Goal: Book appointment/travel/reservation

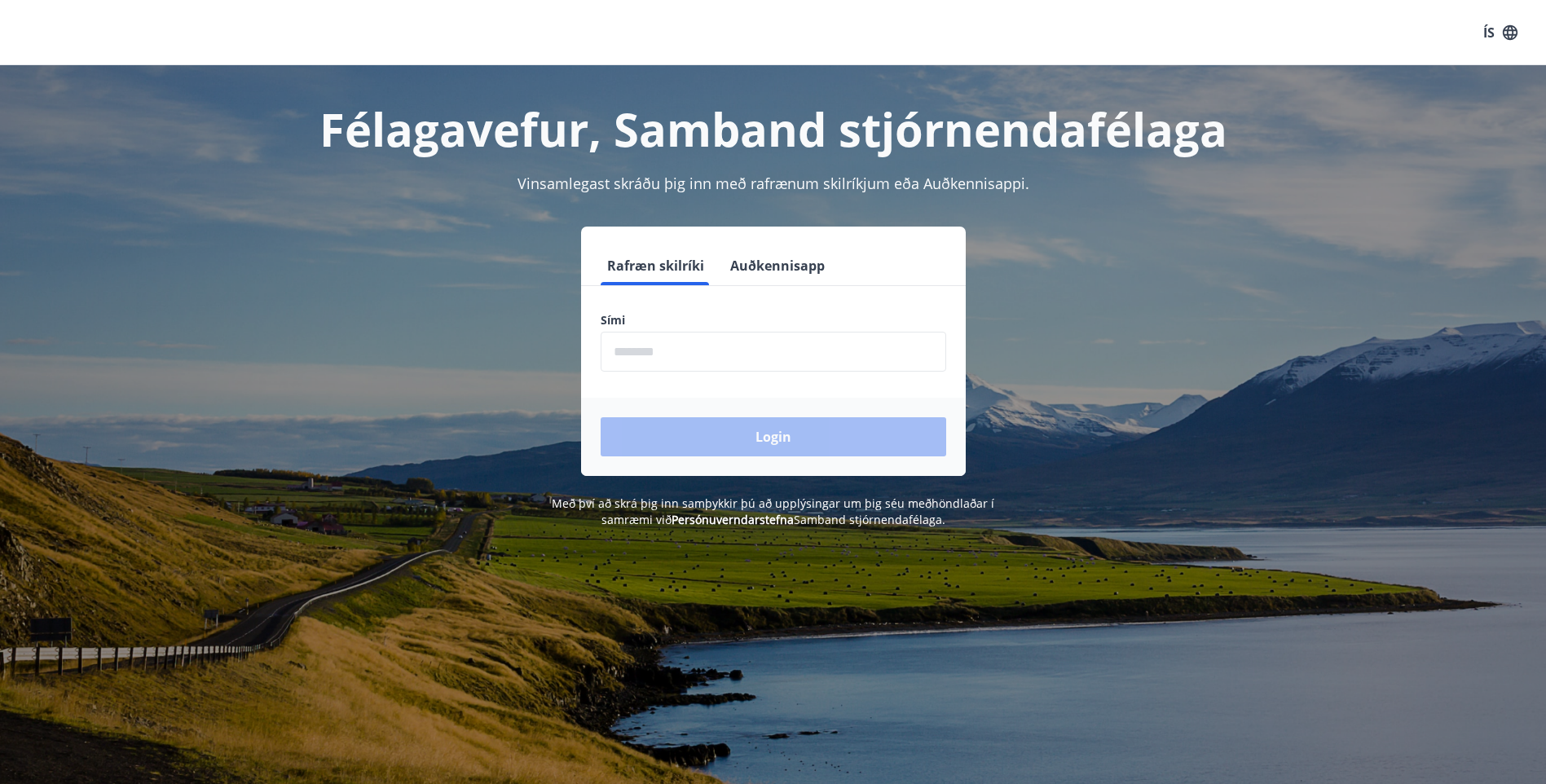
click at [662, 354] on input "phone" at bounding box center [773, 351] width 346 height 40
type input "********"
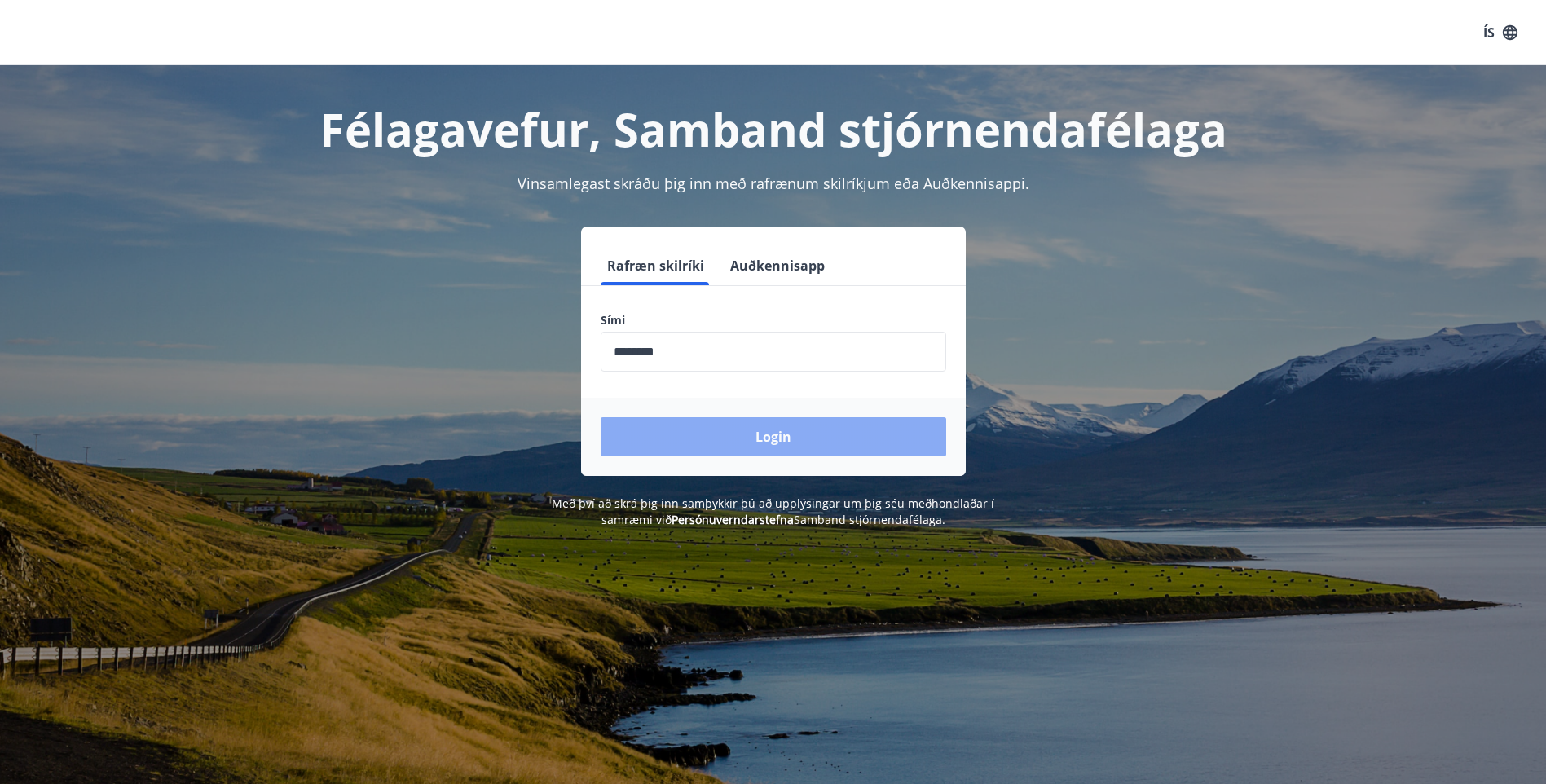
click at [772, 435] on button "Login" at bounding box center [773, 436] width 346 height 39
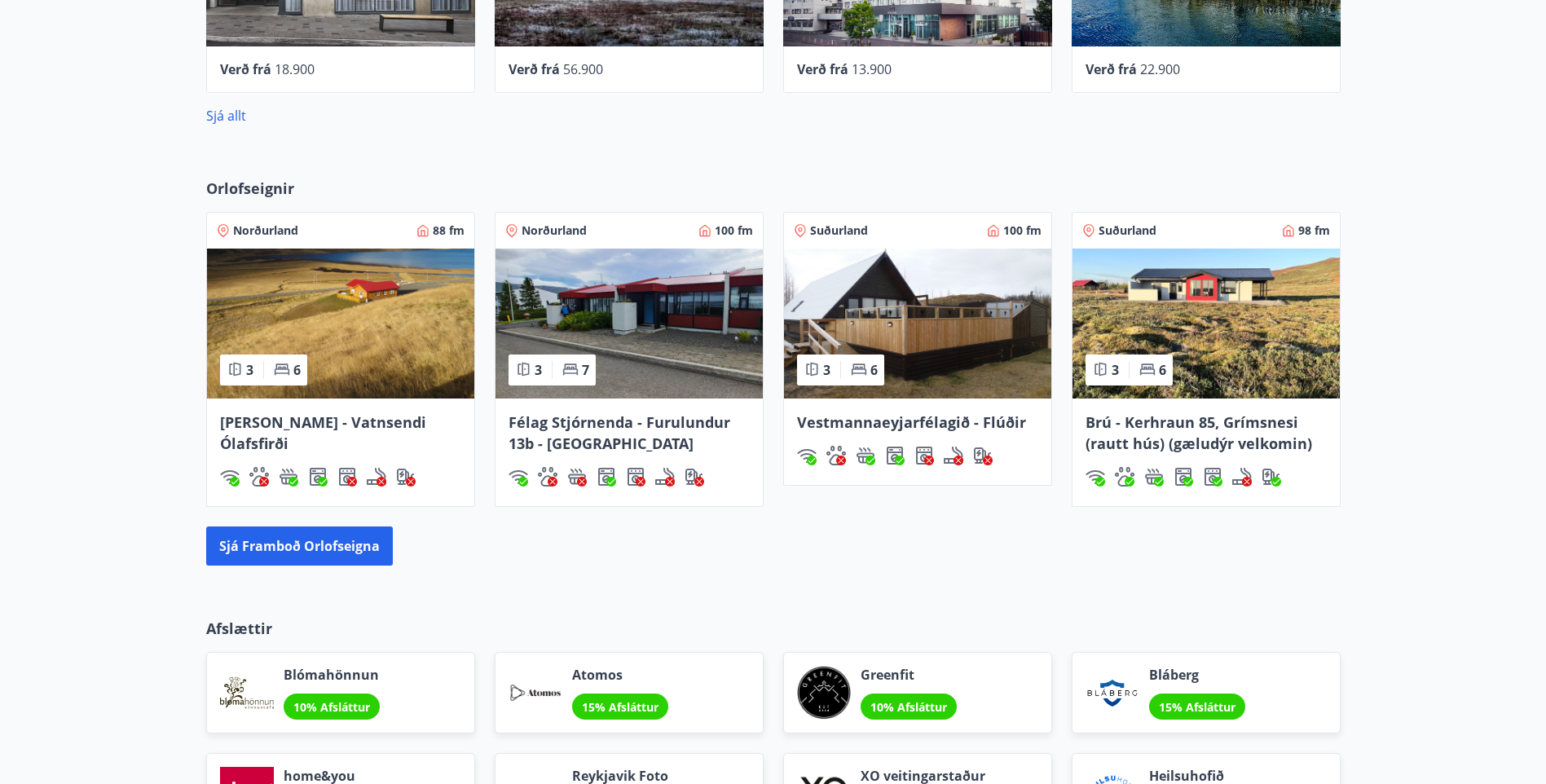
scroll to position [1059, 0]
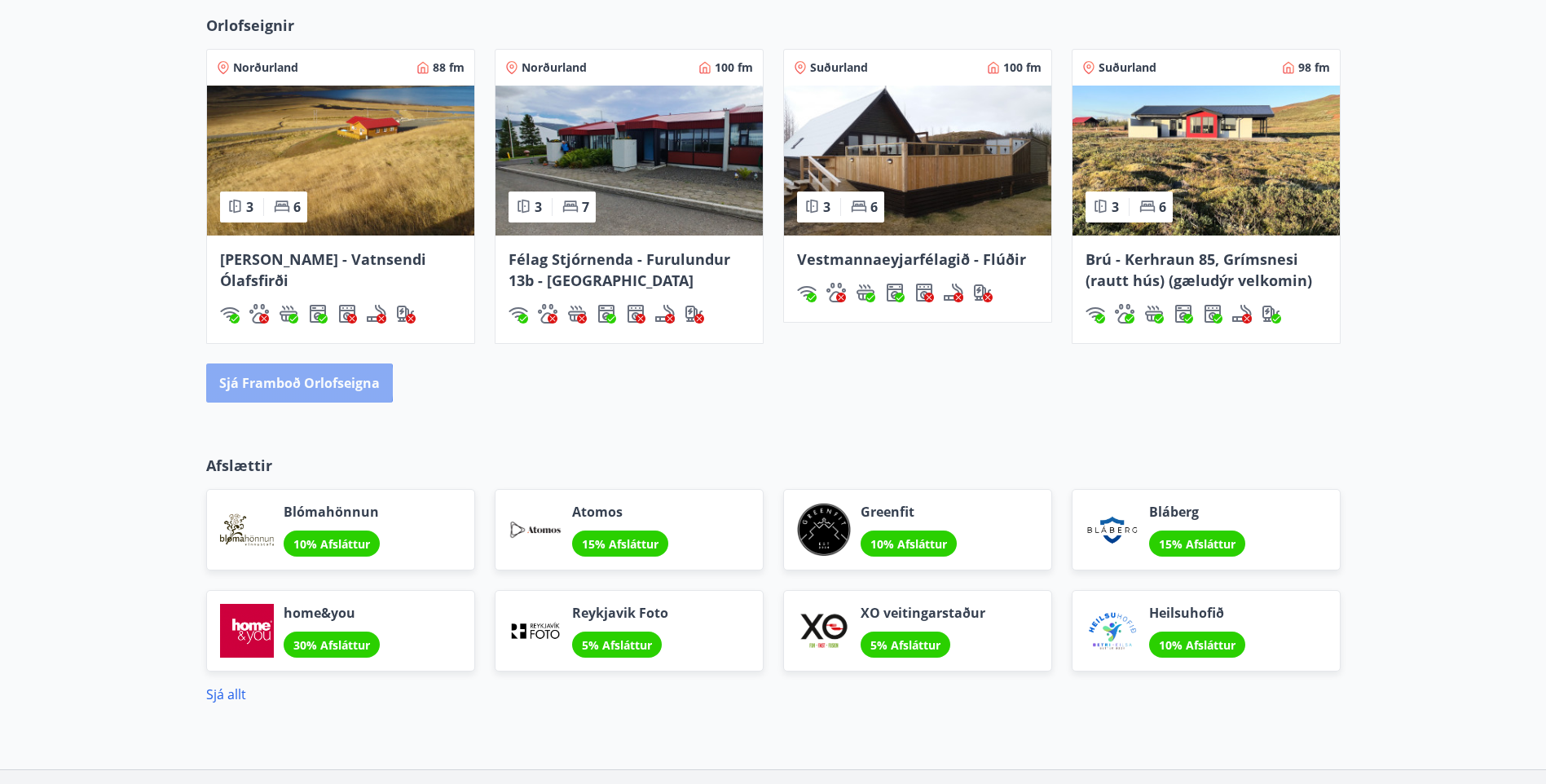
click at [295, 382] on button "Sjá framboð orlofseigna" at bounding box center [300, 382] width 187 height 39
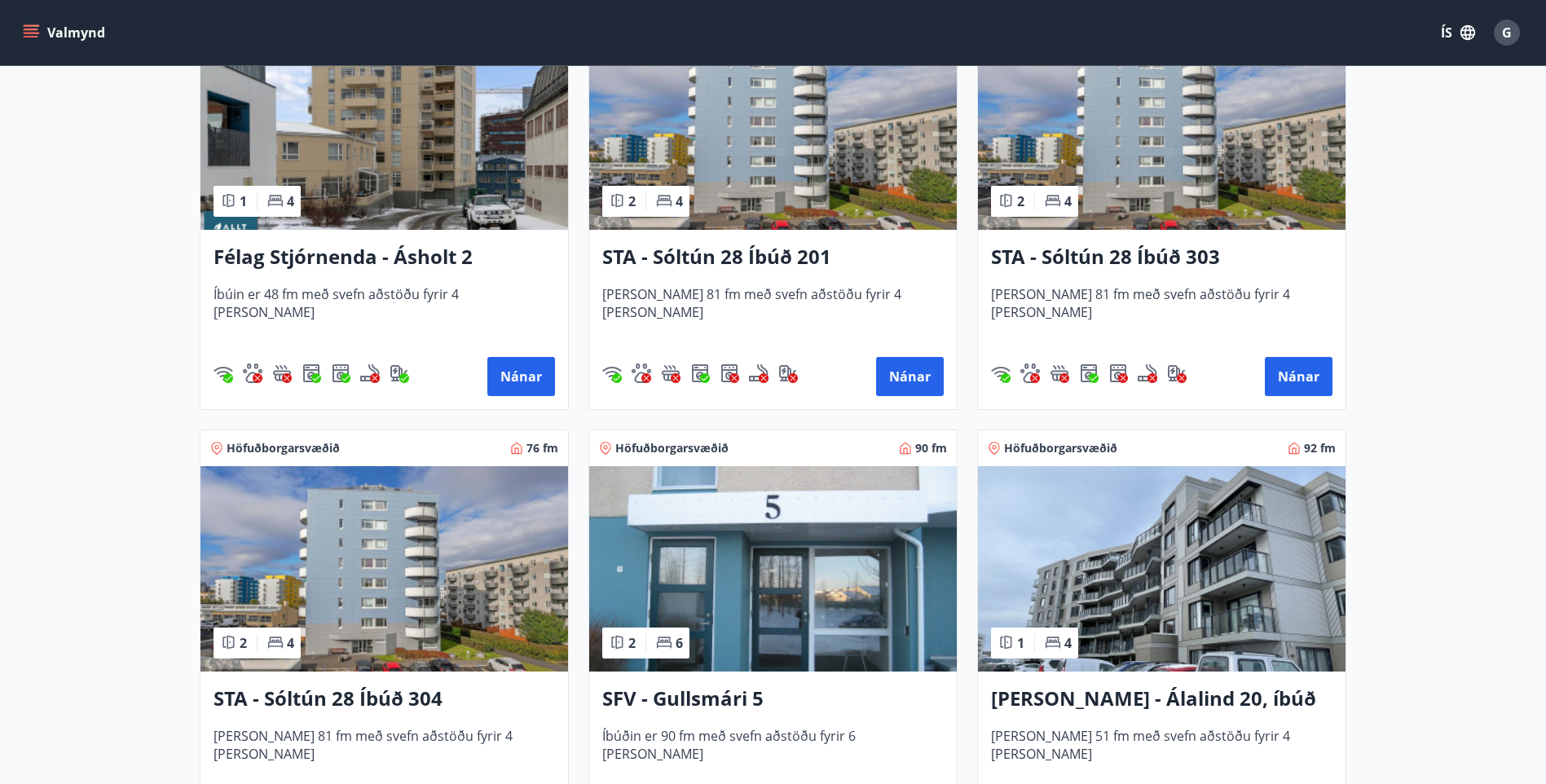
scroll to position [1466, 0]
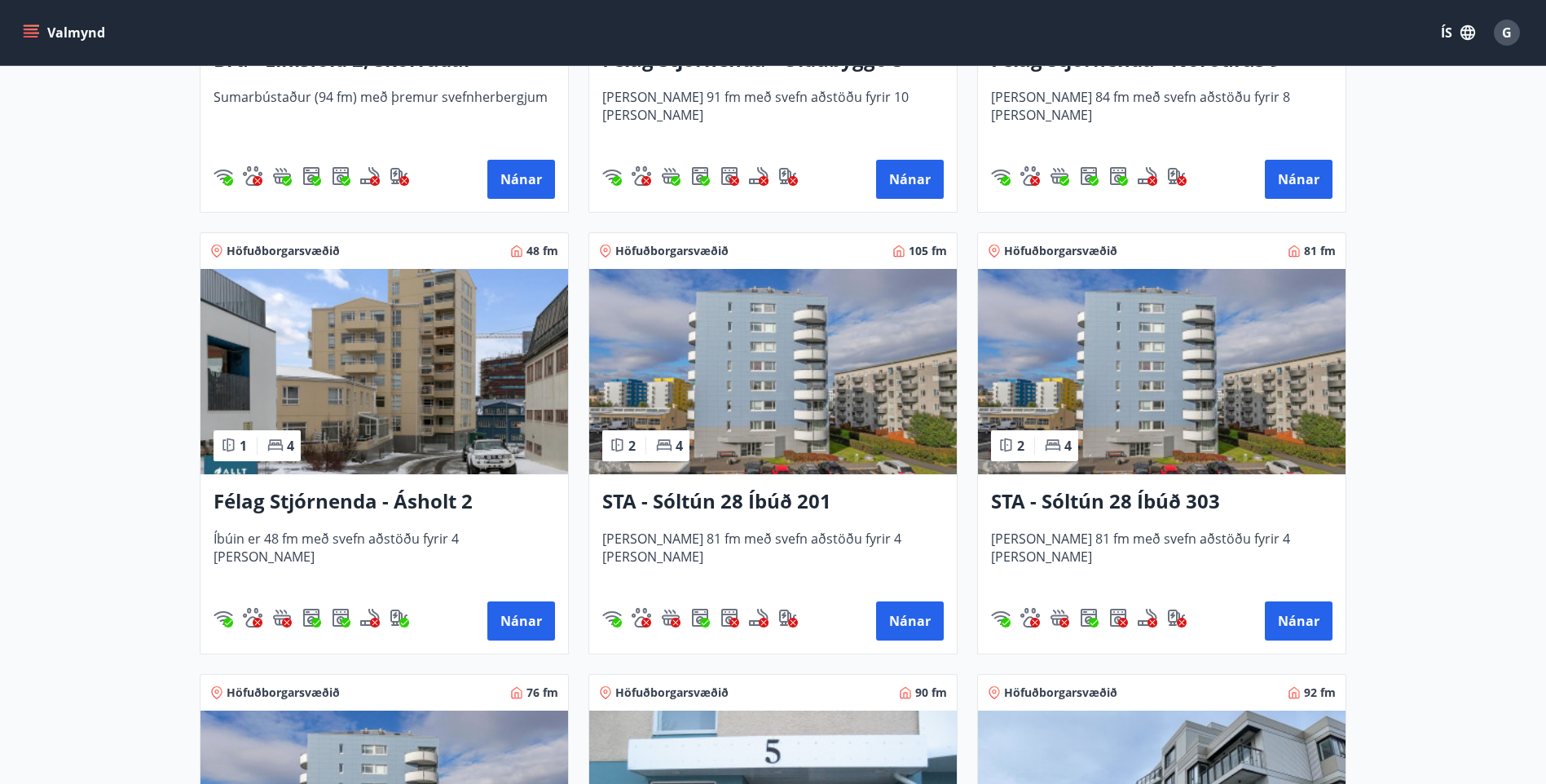
click at [1133, 502] on h3 "STA - Sóltún 28 Íbúð 303" at bounding box center [1162, 502] width 341 height 29
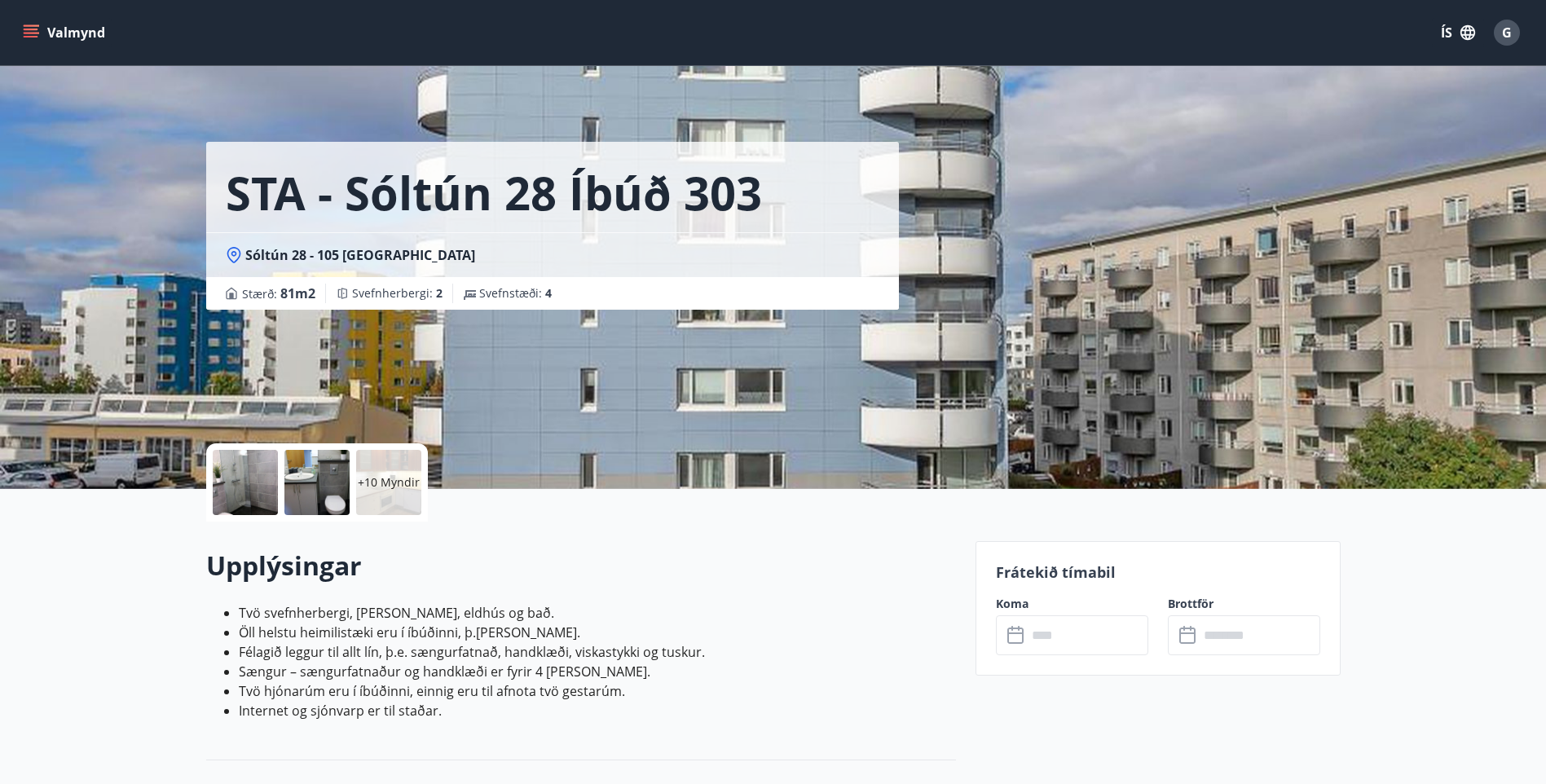
scroll to position [163, 0]
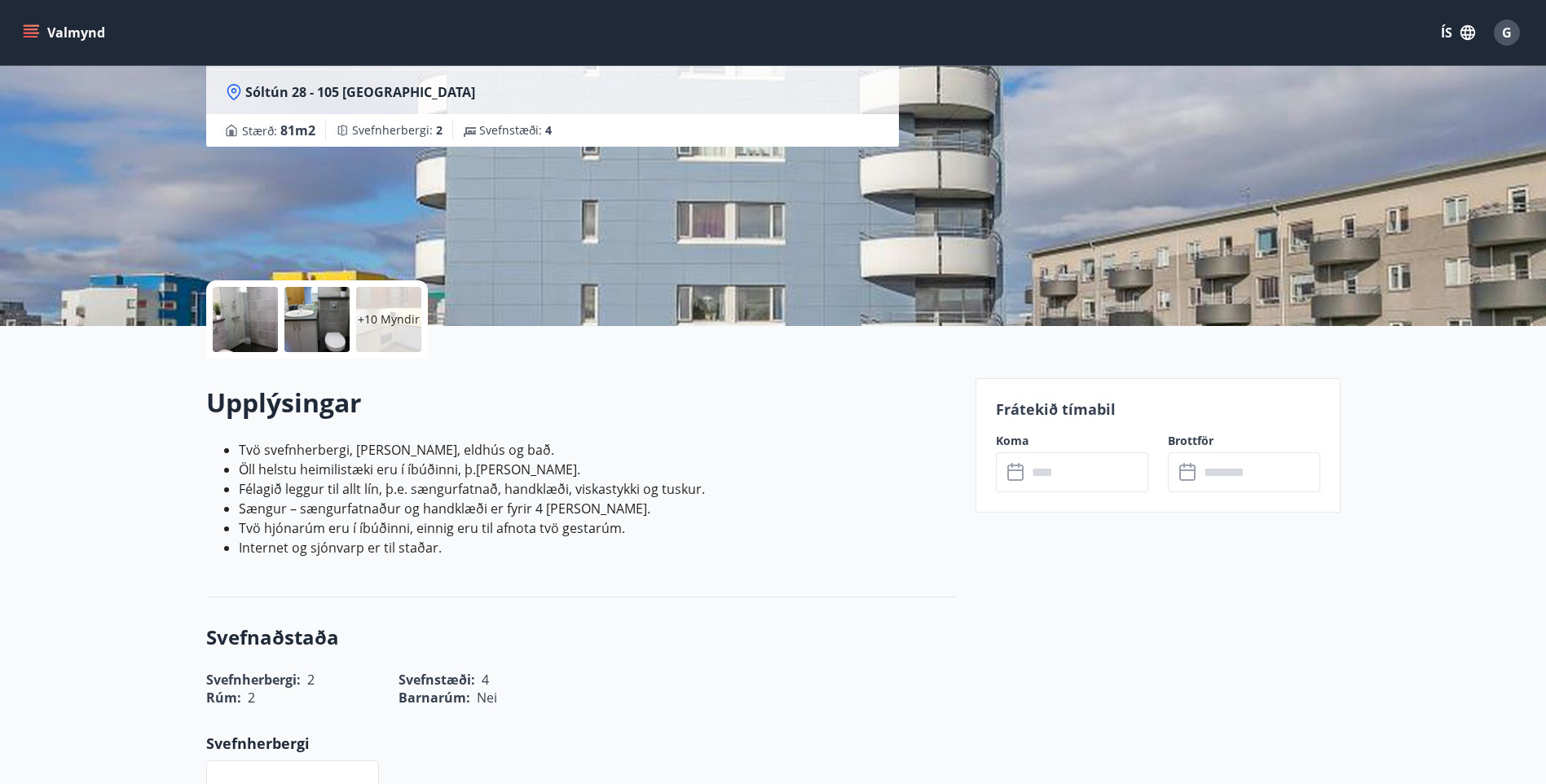
click at [1021, 474] on icon at bounding box center [1018, 473] width 20 height 20
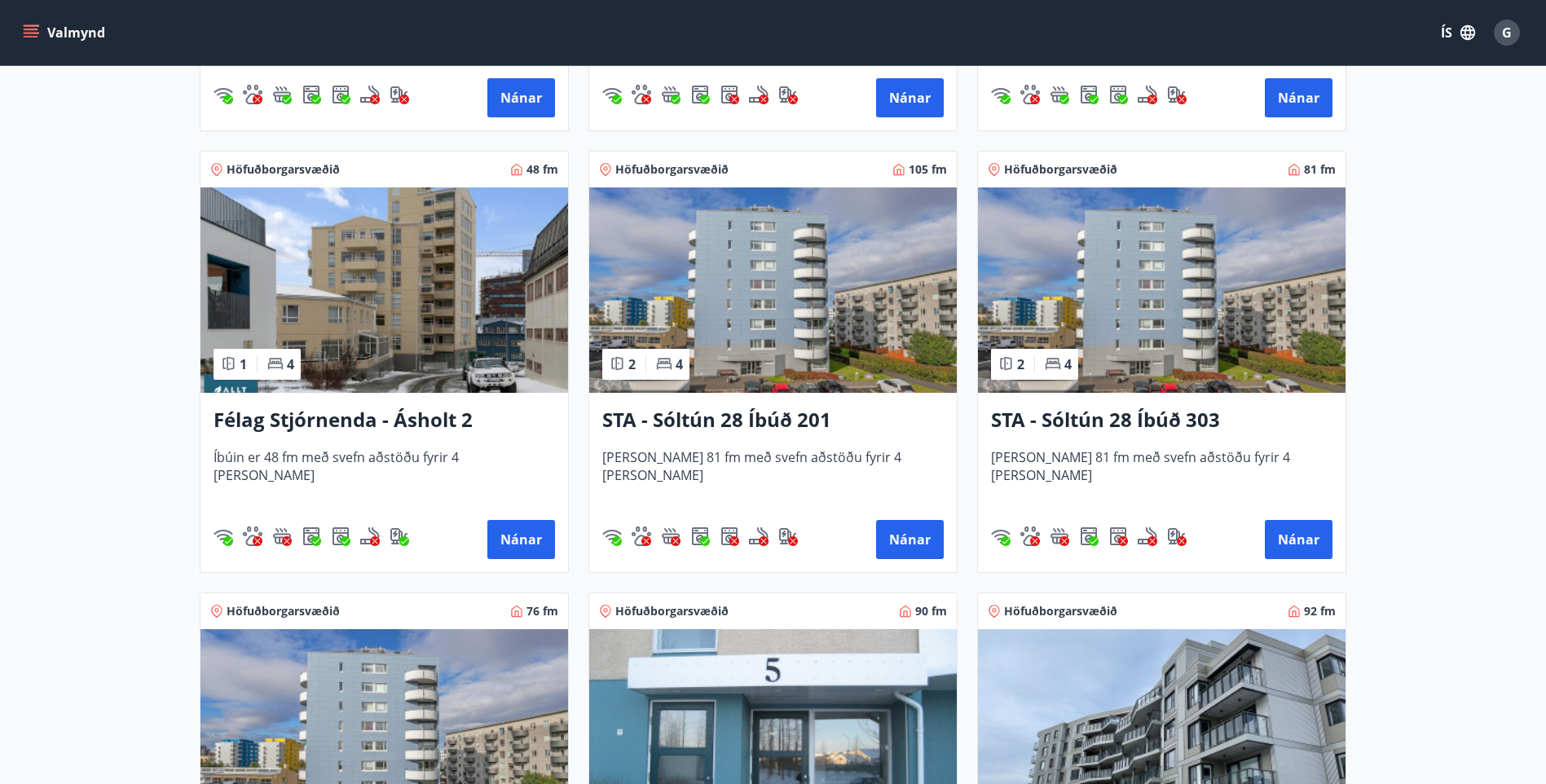
scroll to position [1630, 0]
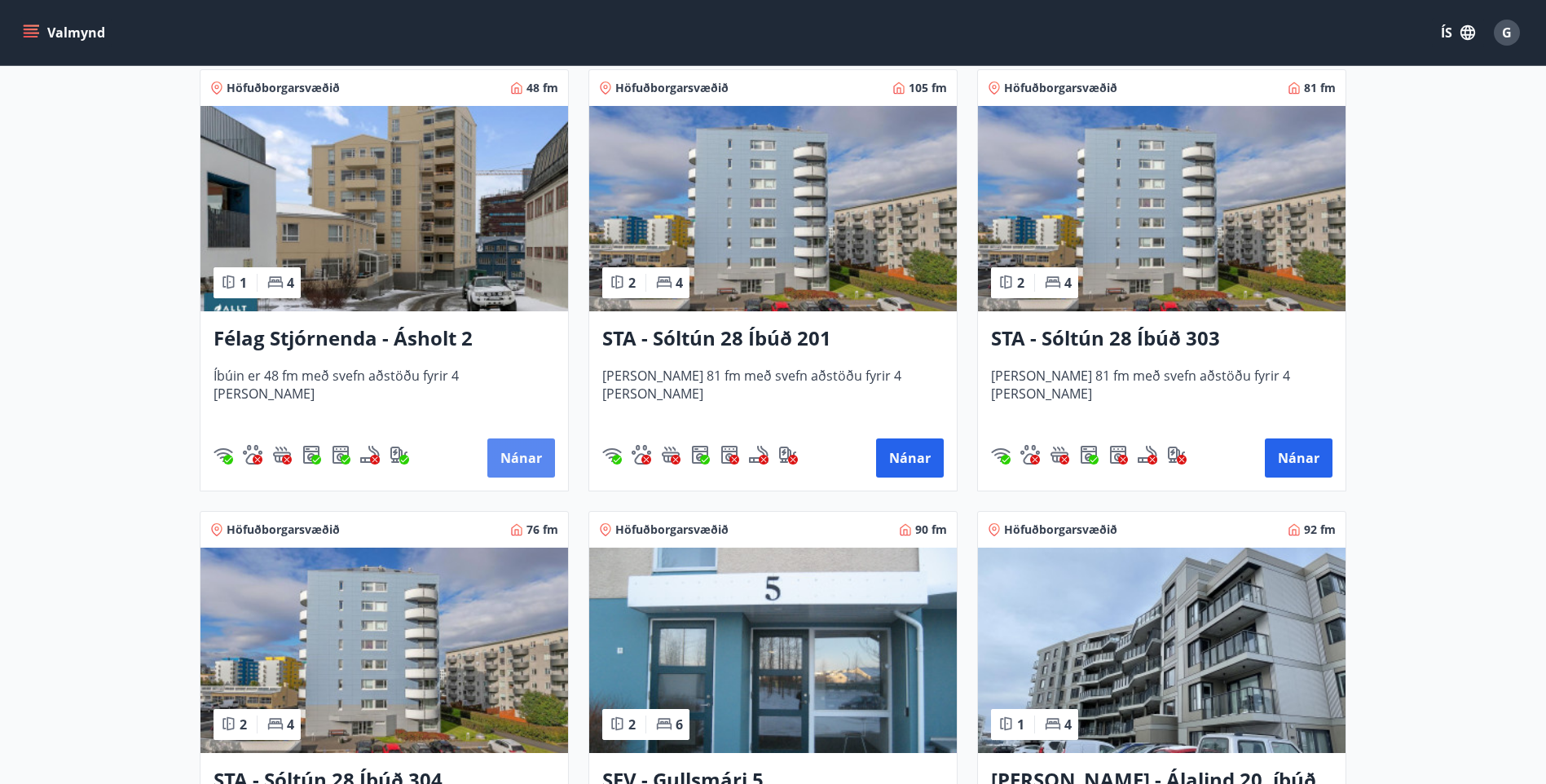
click at [514, 456] on button "Nánar" at bounding box center [521, 457] width 68 height 39
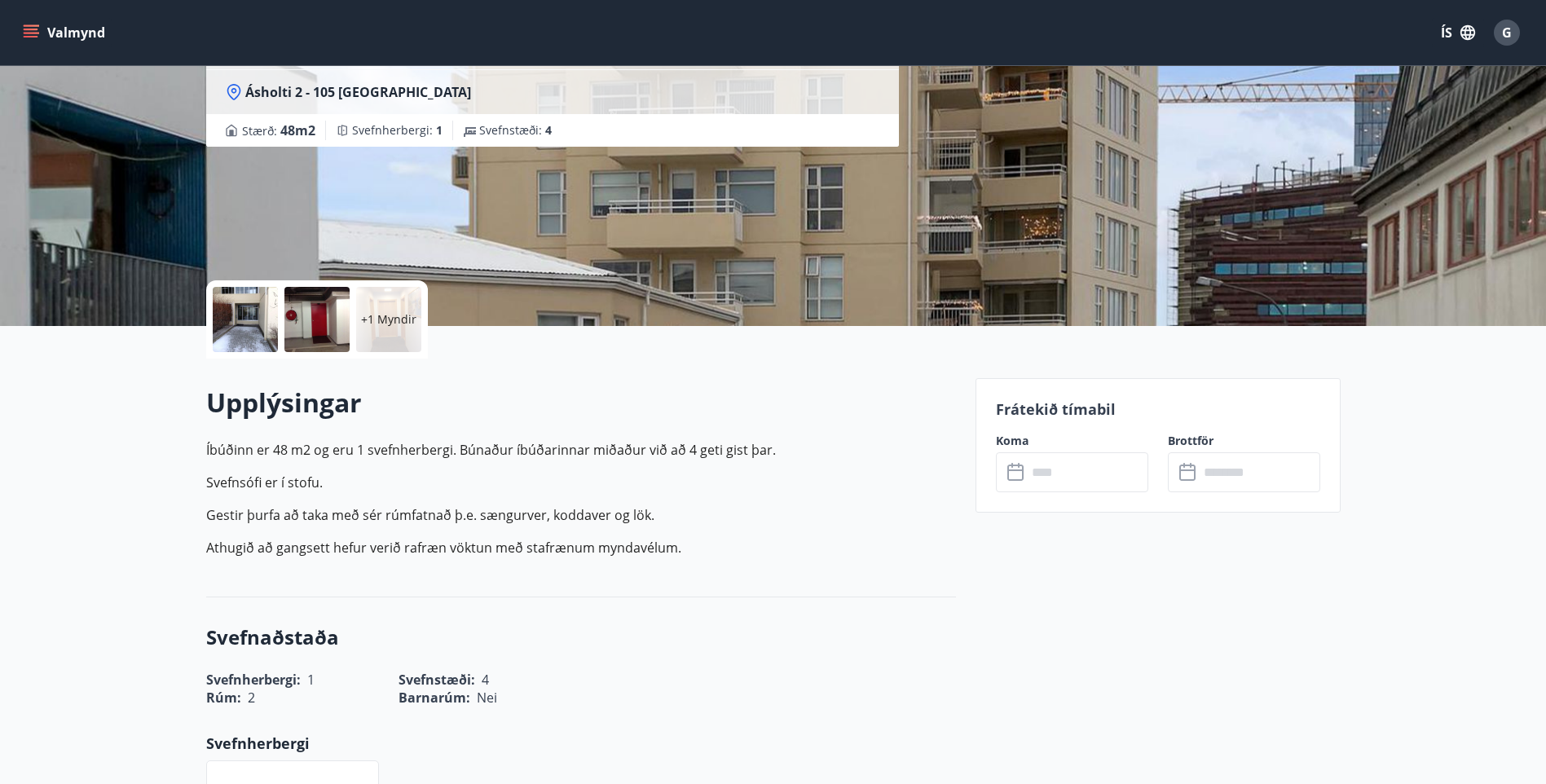
scroll to position [244, 0]
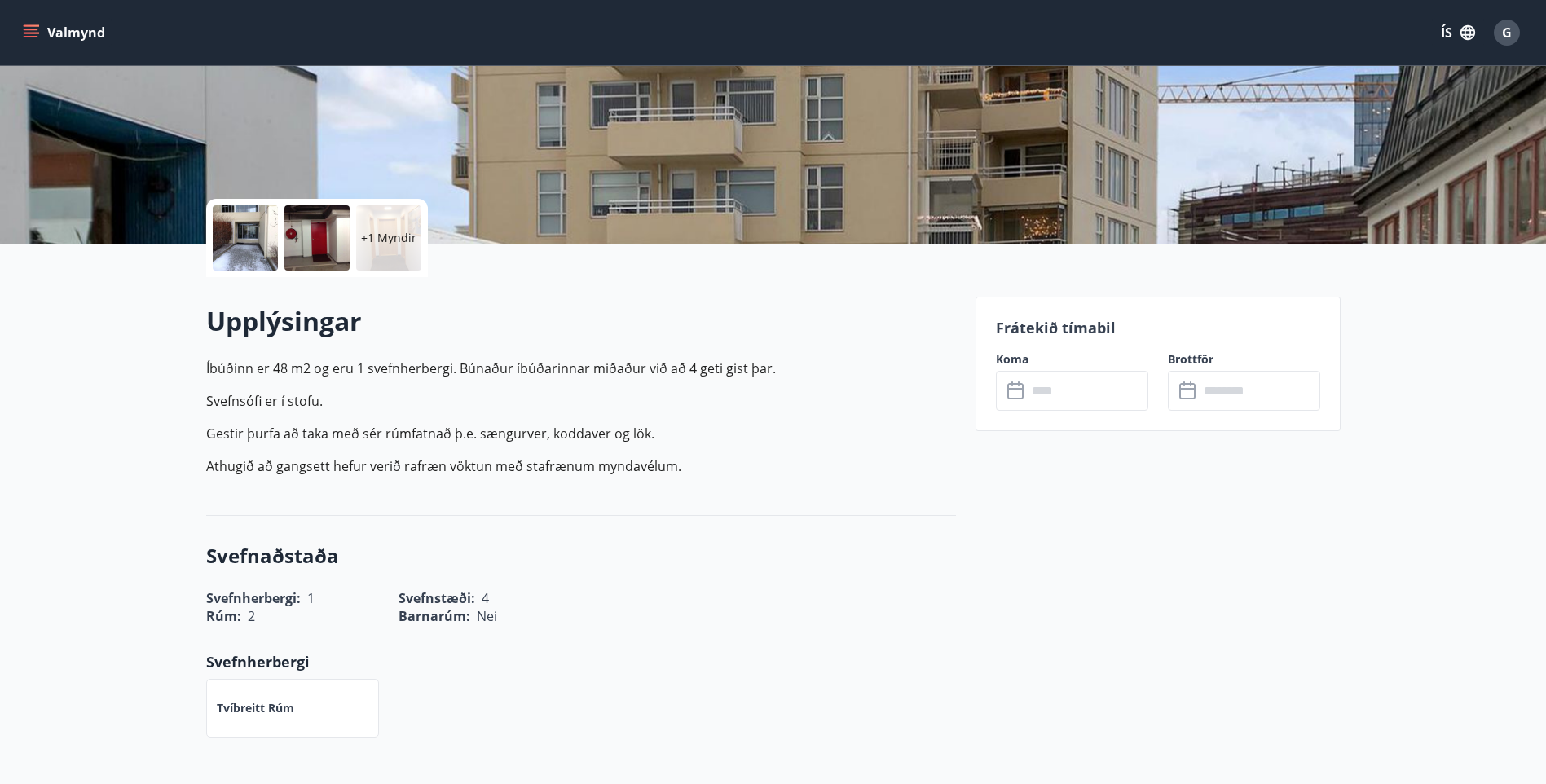
click at [1050, 396] on input "text" at bounding box center [1088, 390] width 122 height 40
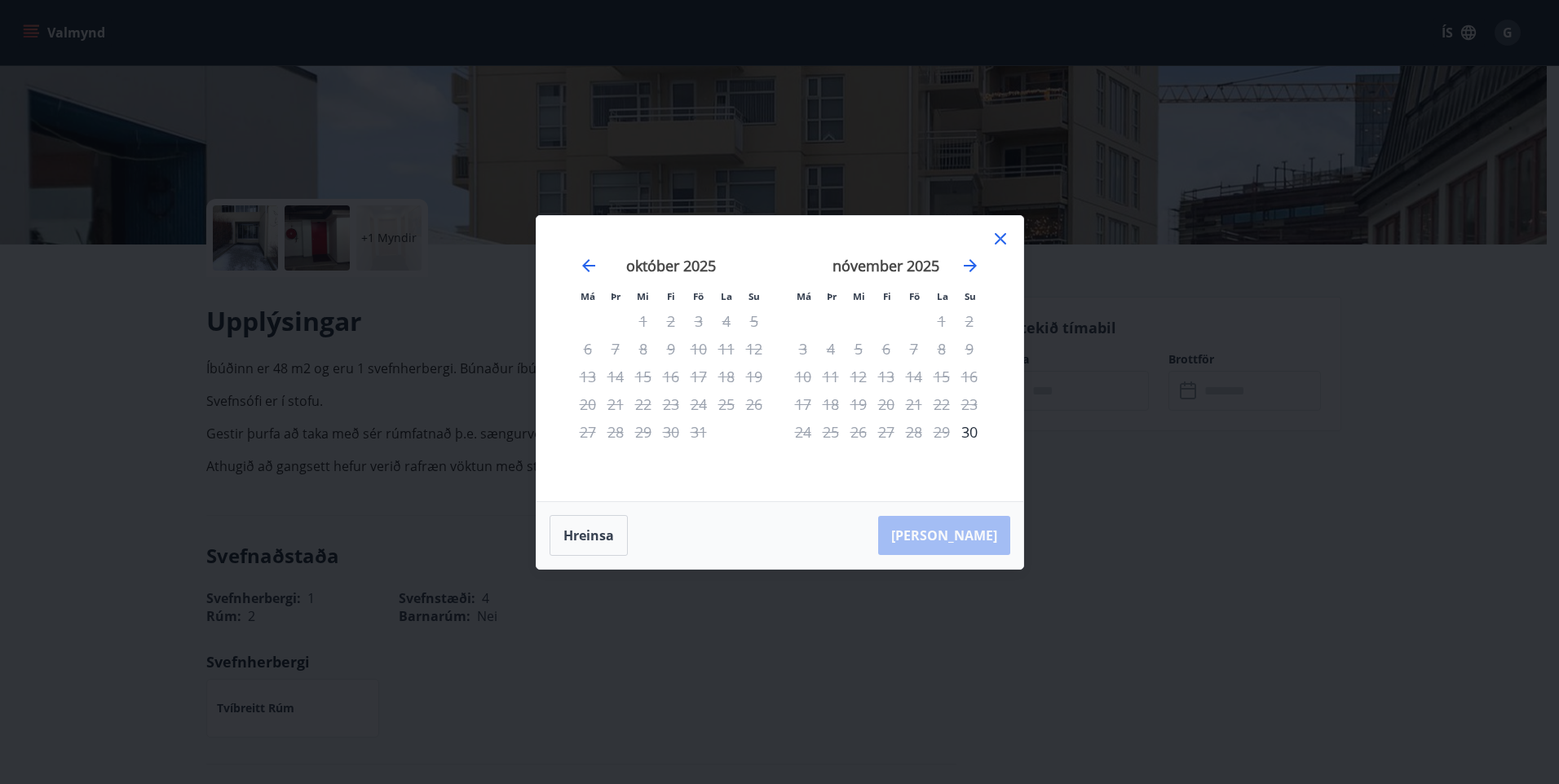
click at [998, 238] on icon at bounding box center [1001, 239] width 20 height 20
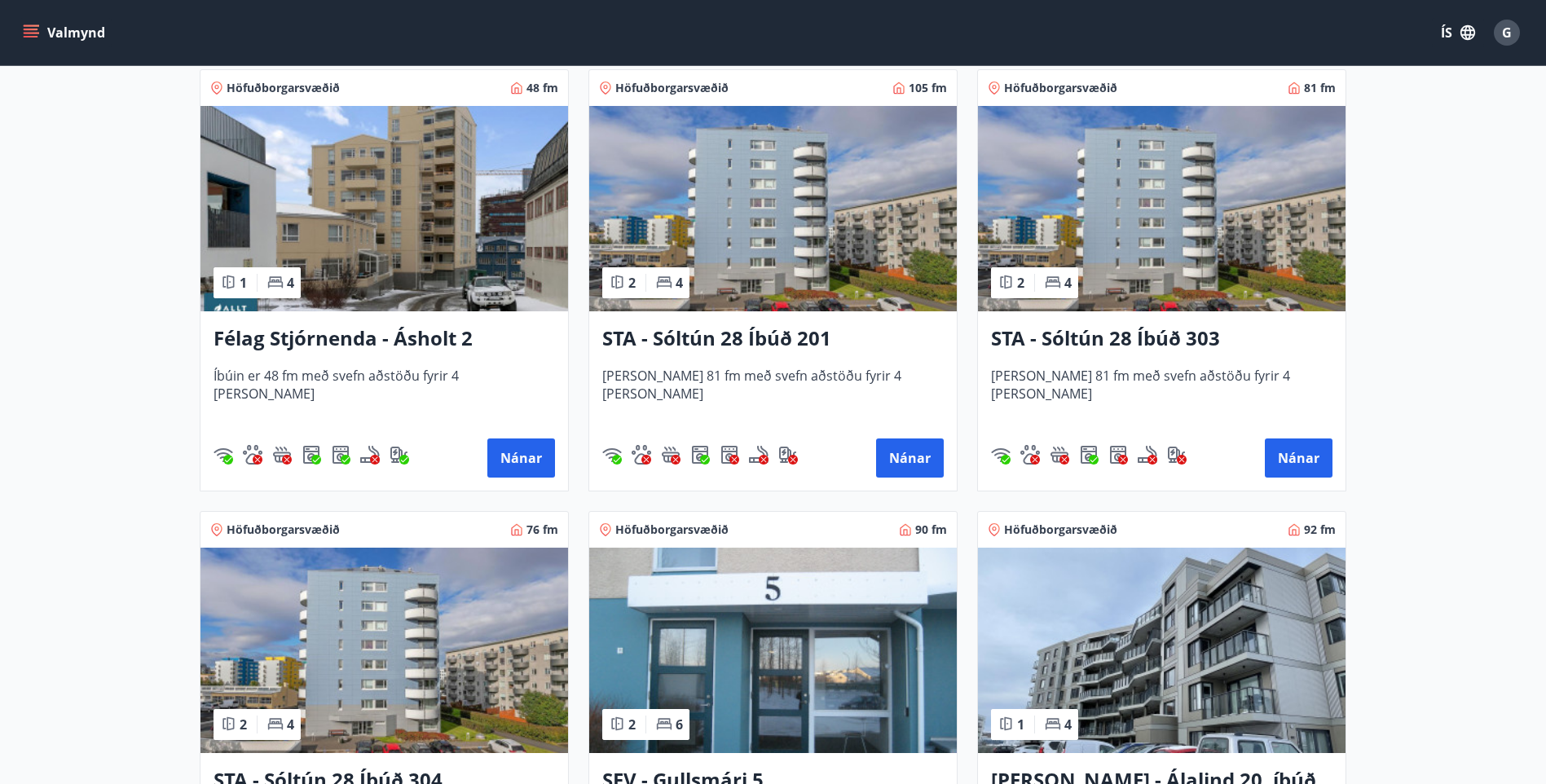
scroll to position [1710, 0]
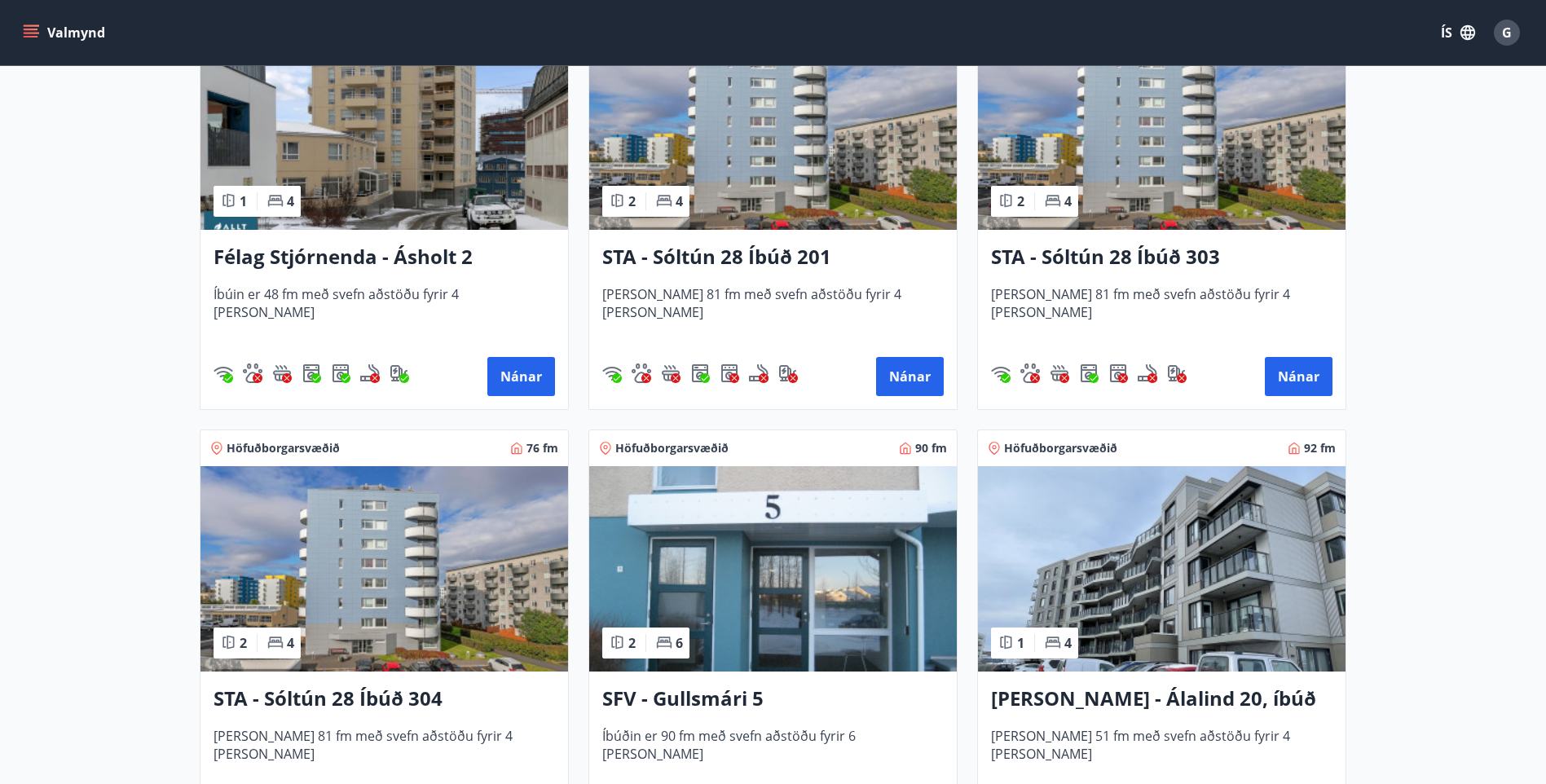
click at [330, 697] on h3 "STA - Sóltún 28 Íbúð 304" at bounding box center [384, 699] width 341 height 29
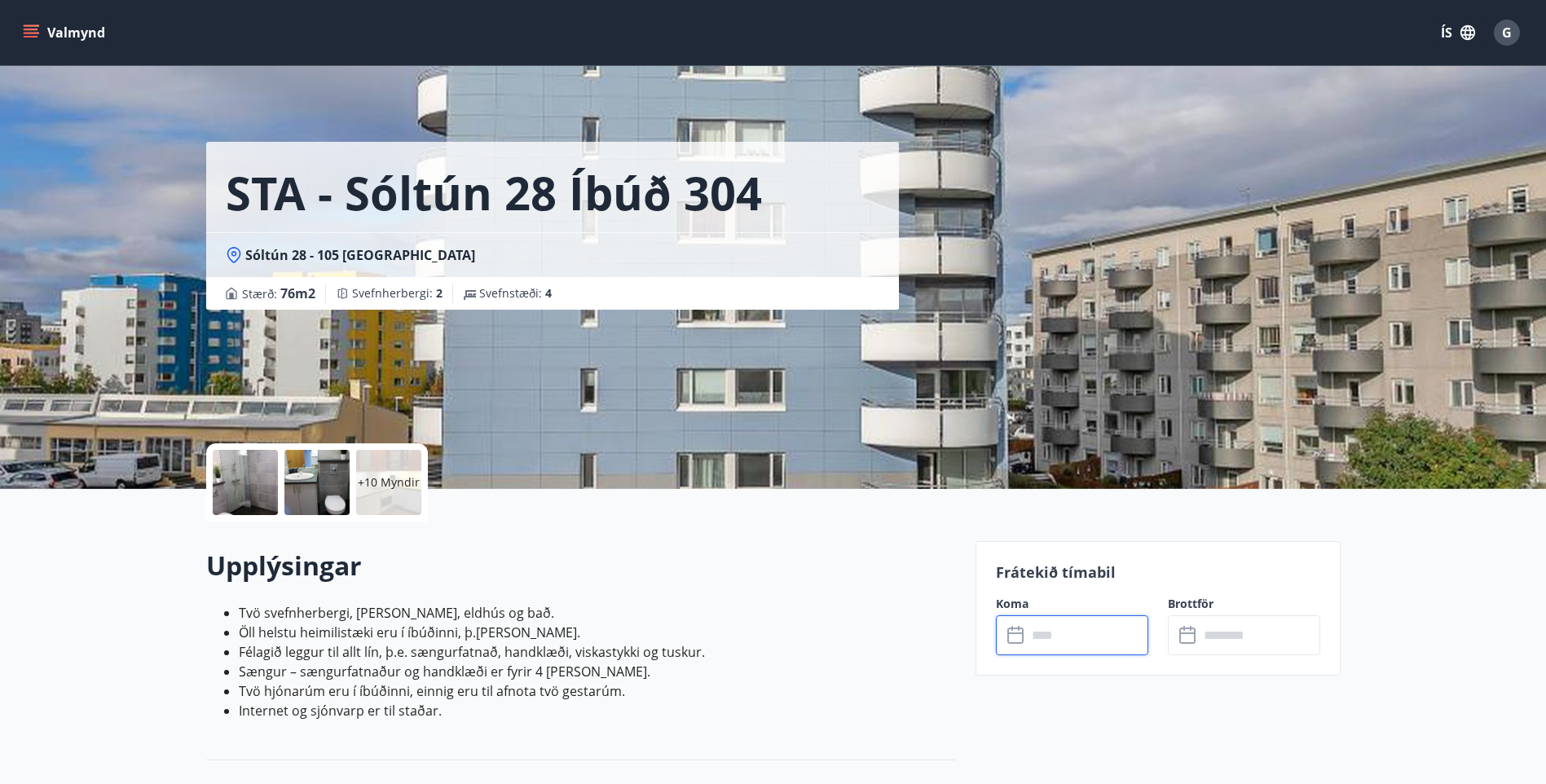
click at [1068, 634] on input "text" at bounding box center [1088, 635] width 122 height 40
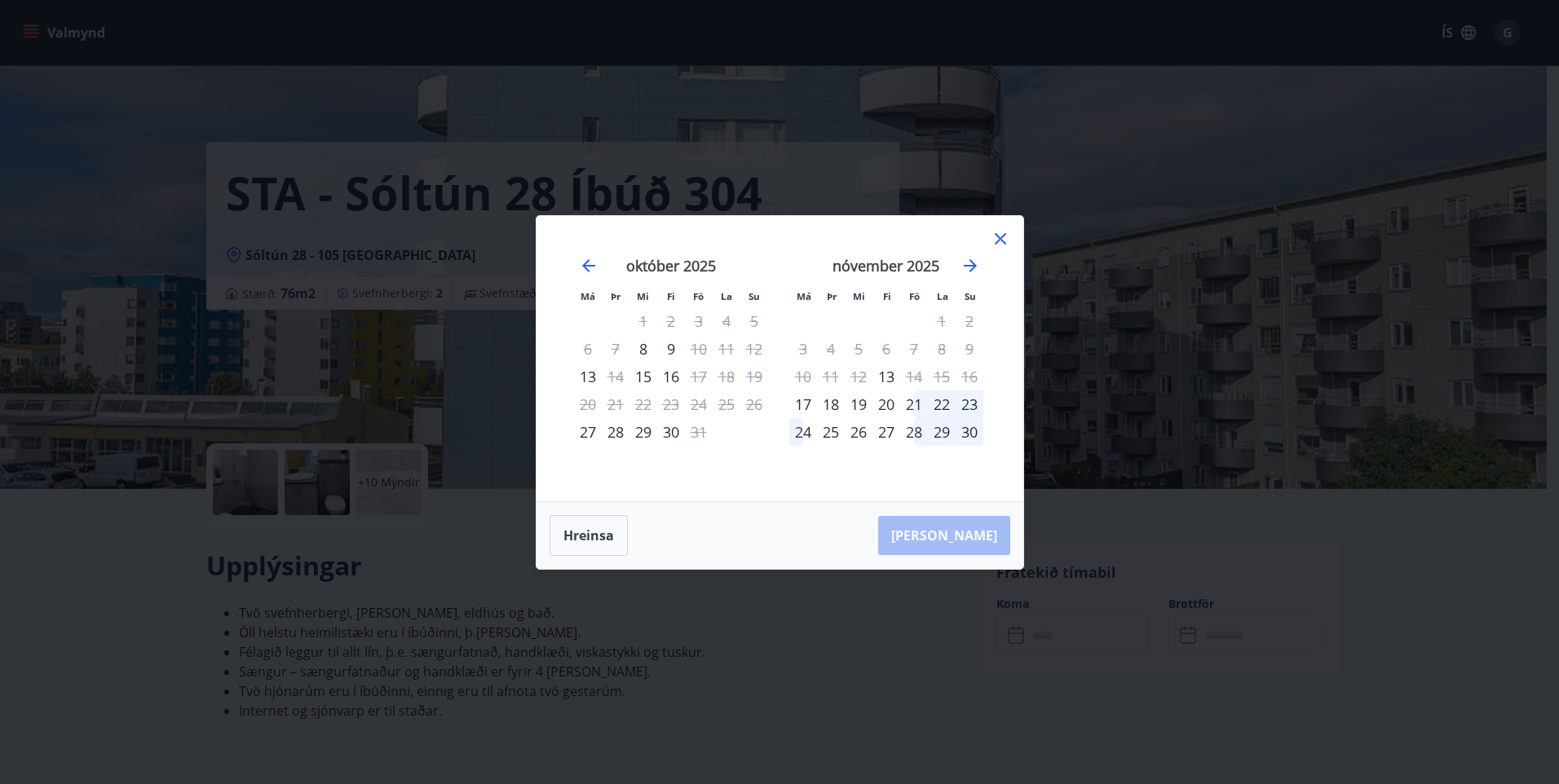
click at [1002, 236] on icon at bounding box center [1000, 239] width 12 height 12
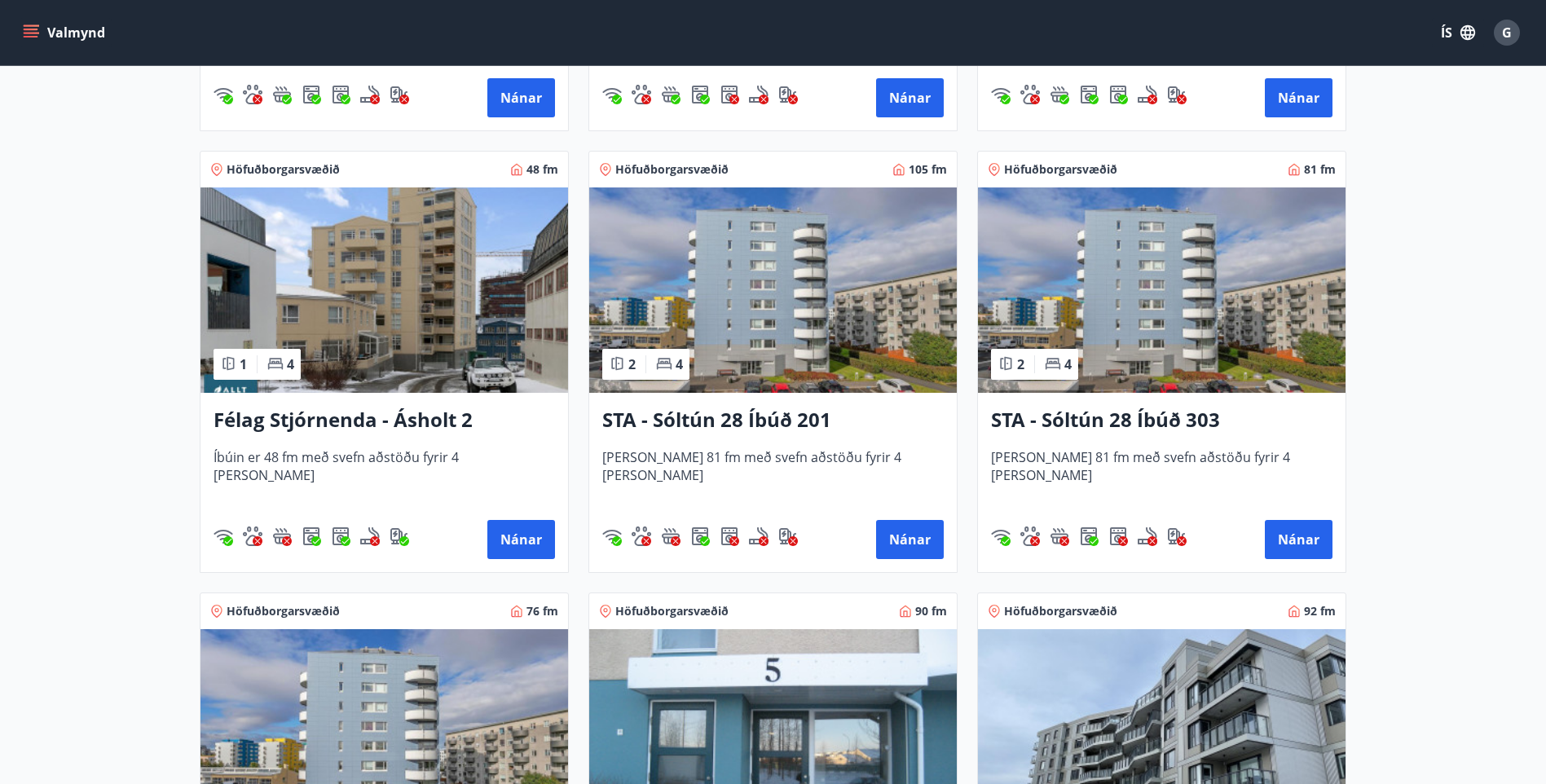
scroll to position [1630, 0]
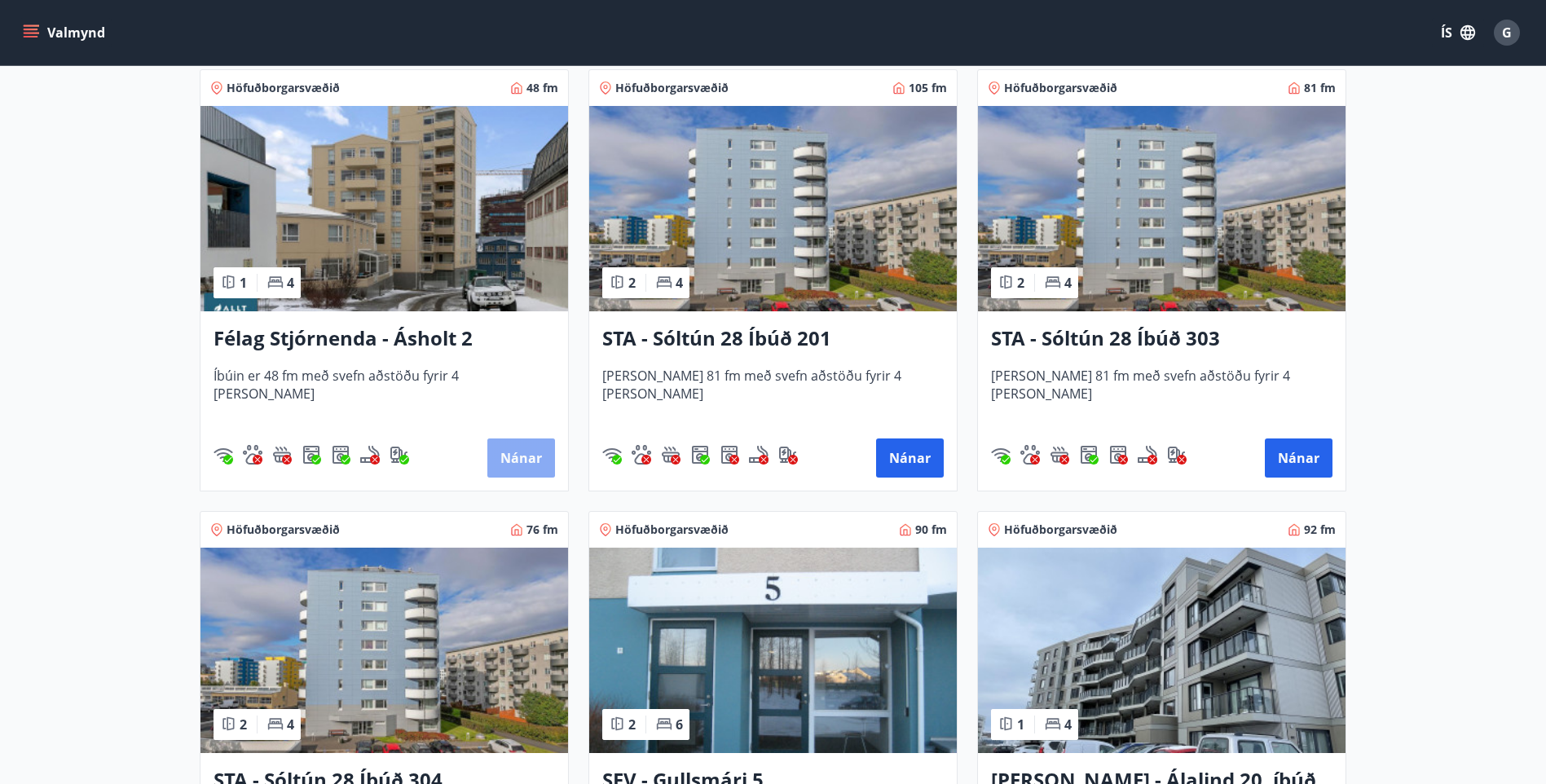
click at [507, 449] on button "Nánar" at bounding box center [521, 457] width 68 height 39
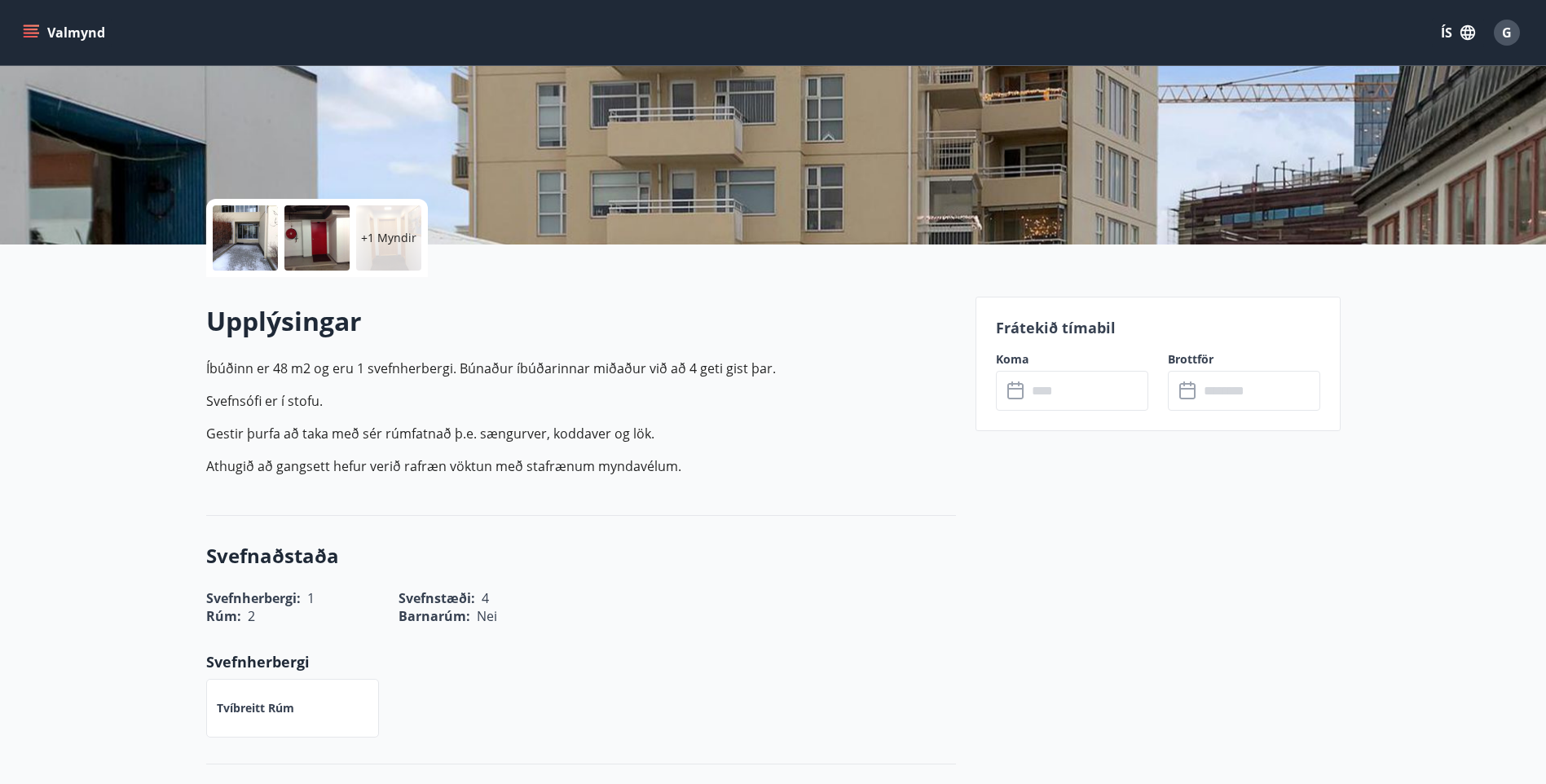
scroll to position [326, 0]
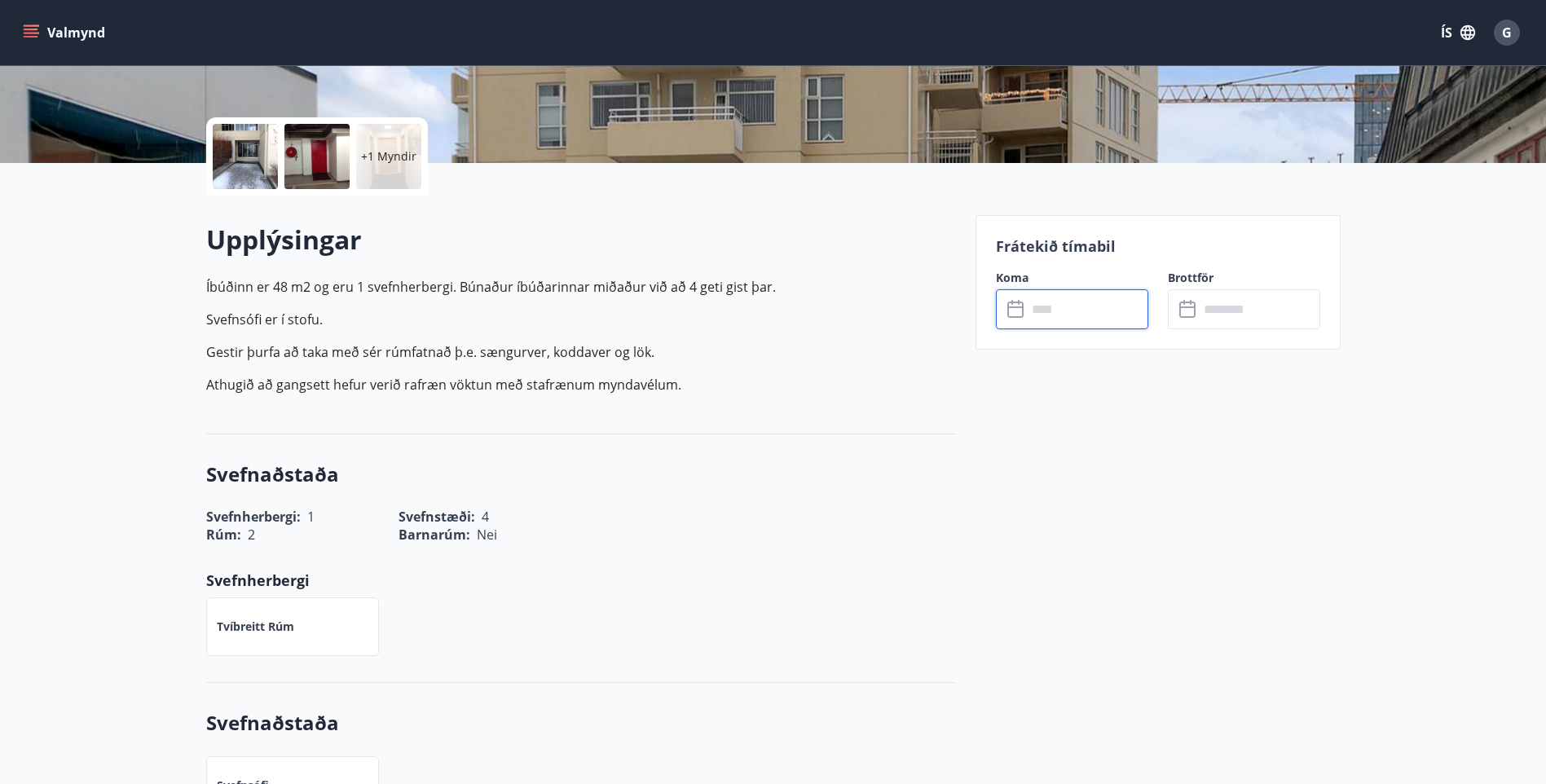
click at [1058, 317] on input "text" at bounding box center [1088, 309] width 122 height 40
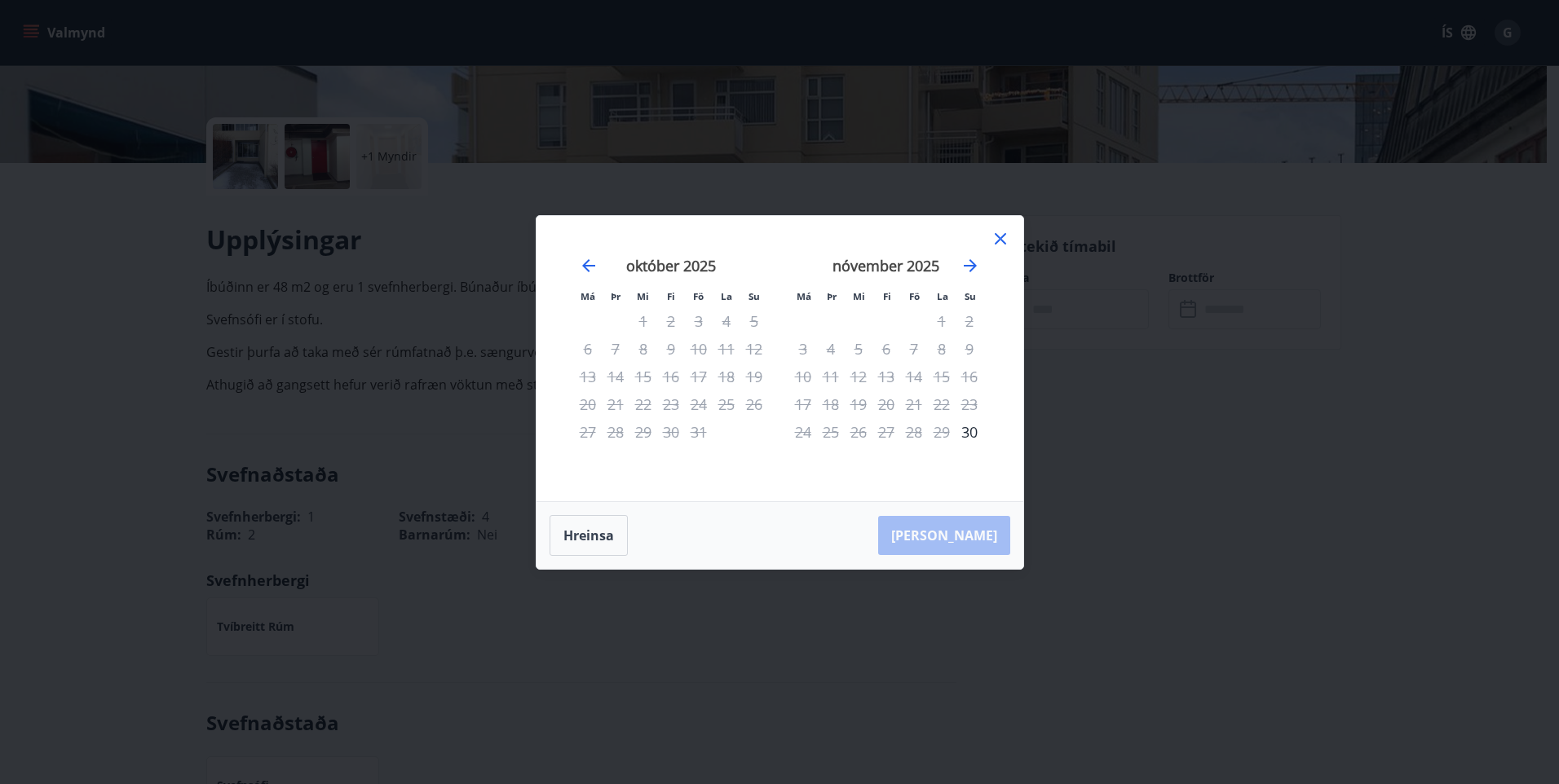
click at [1002, 238] on icon at bounding box center [1001, 239] width 20 height 20
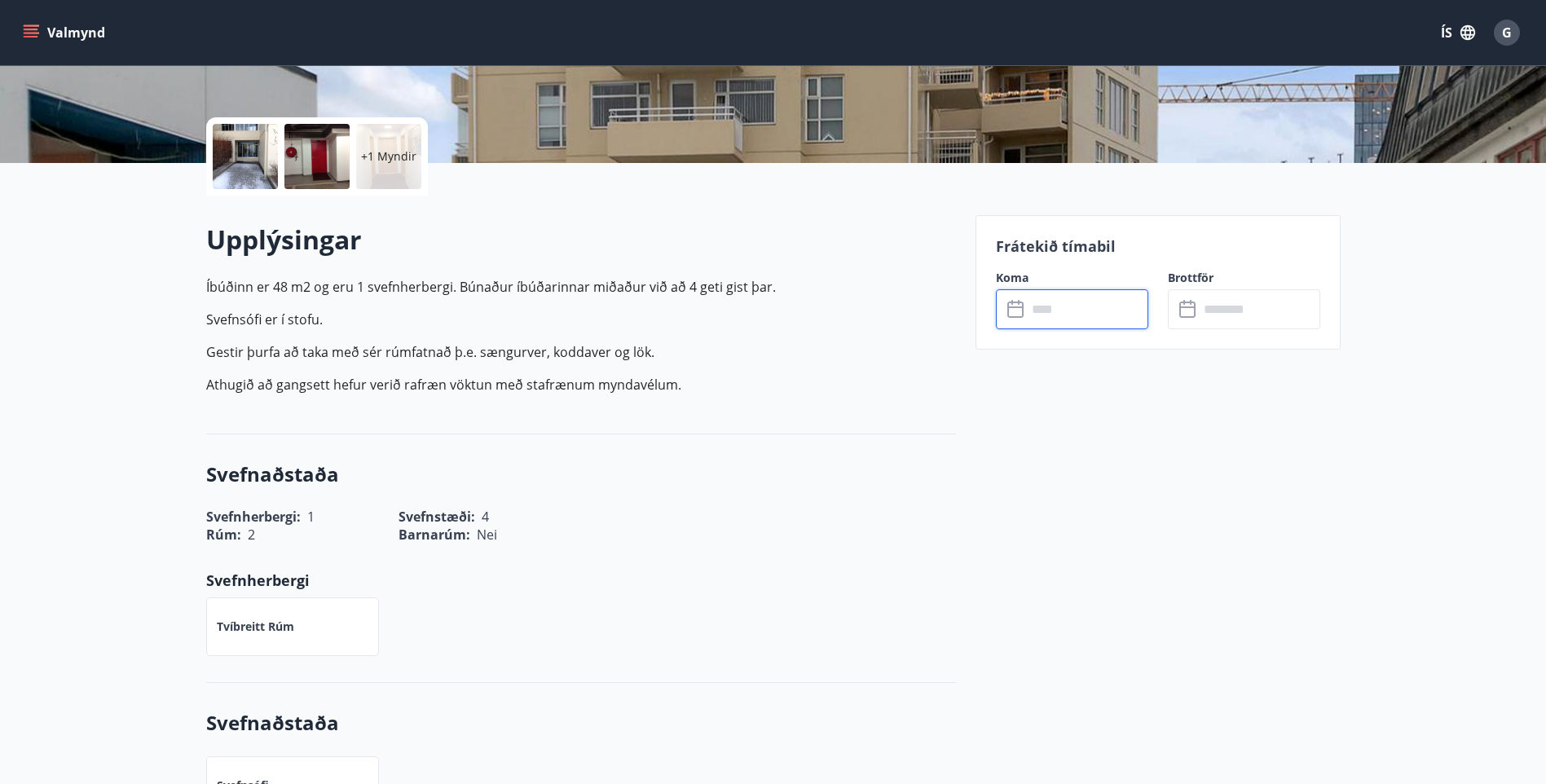
scroll to position [0, 0]
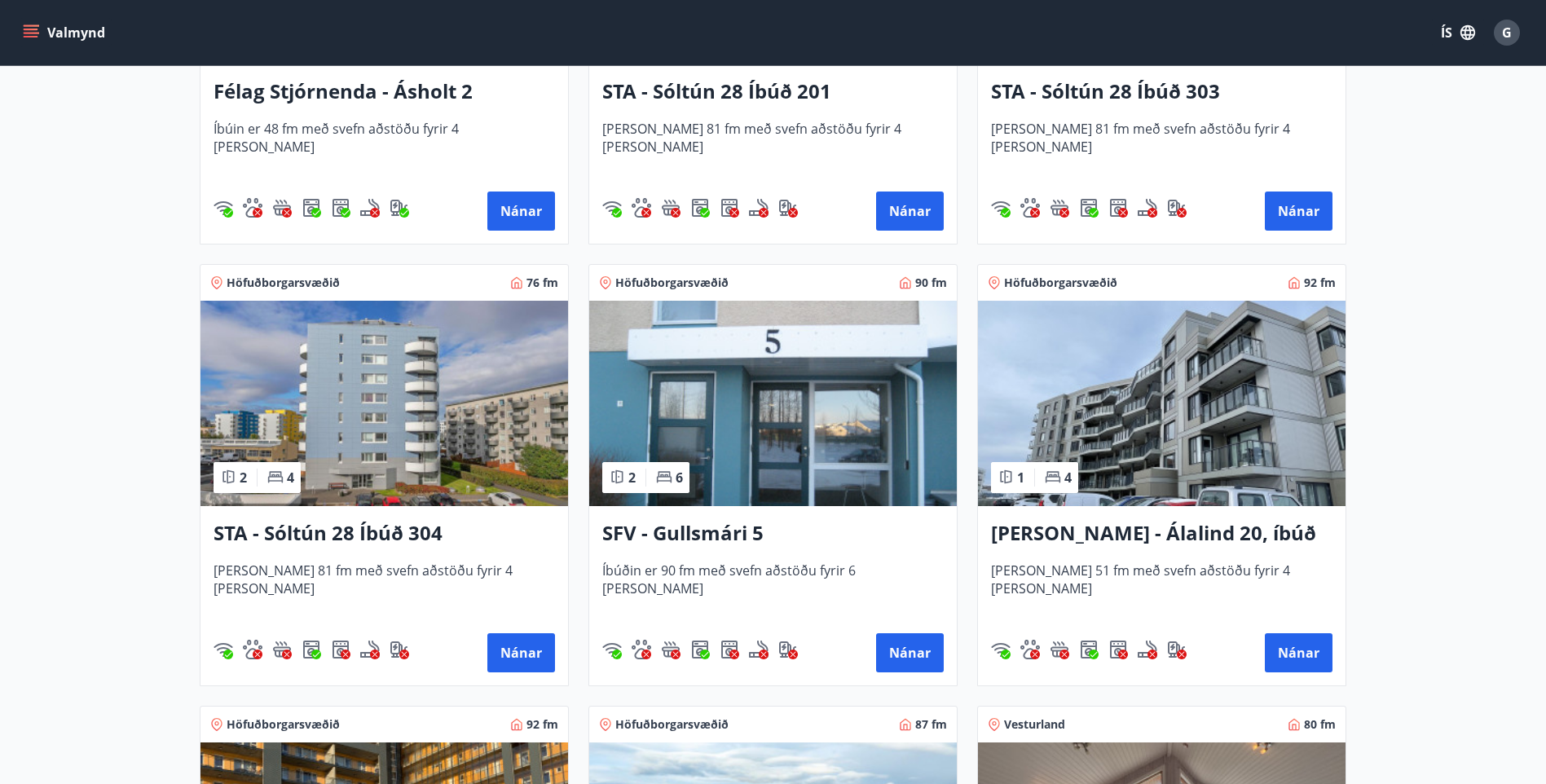
scroll to position [1957, 0]
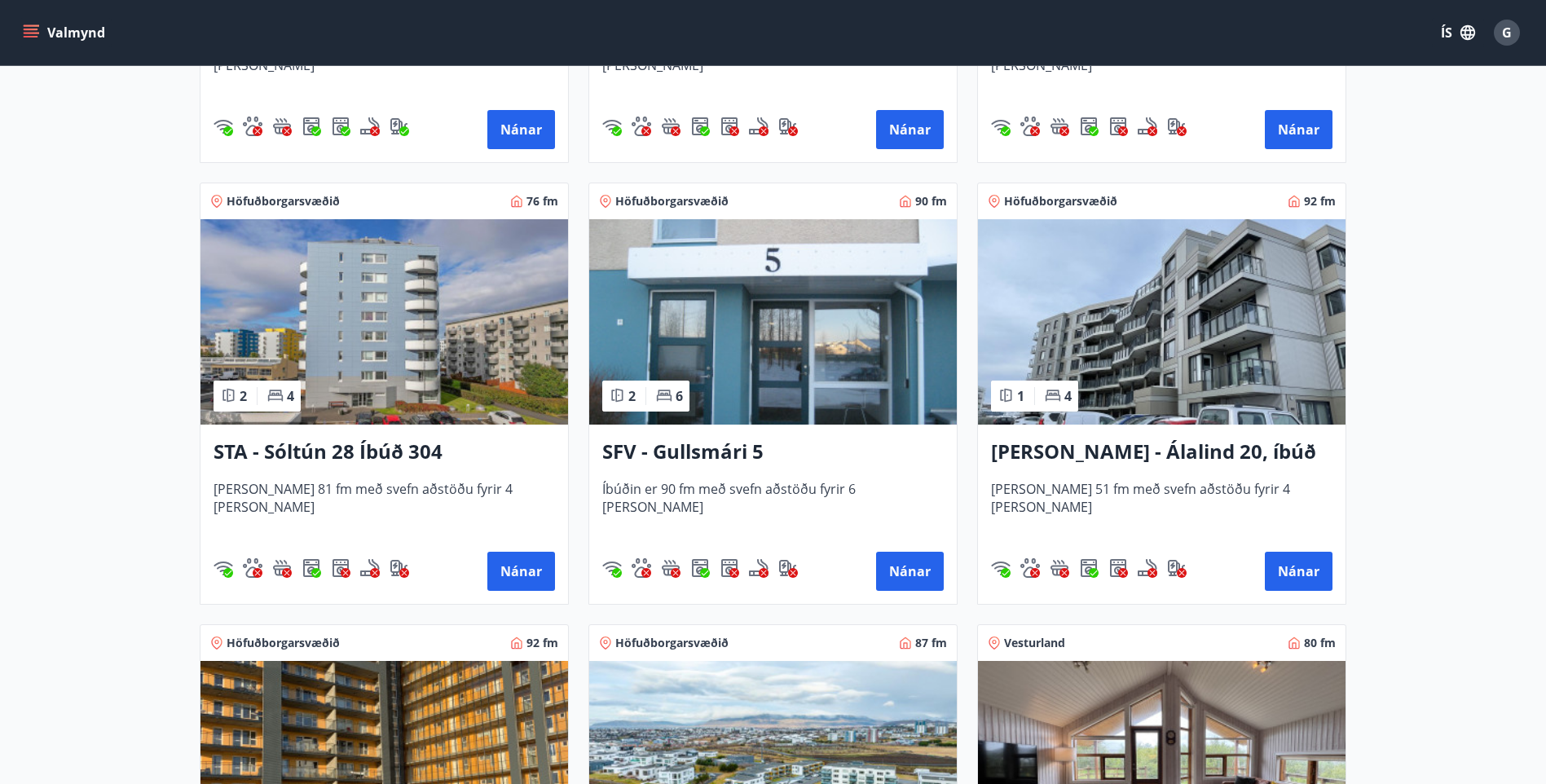
click at [1080, 451] on h3 "[PERSON_NAME] - Álalind 20, íbúð 406" at bounding box center [1162, 452] width 341 height 29
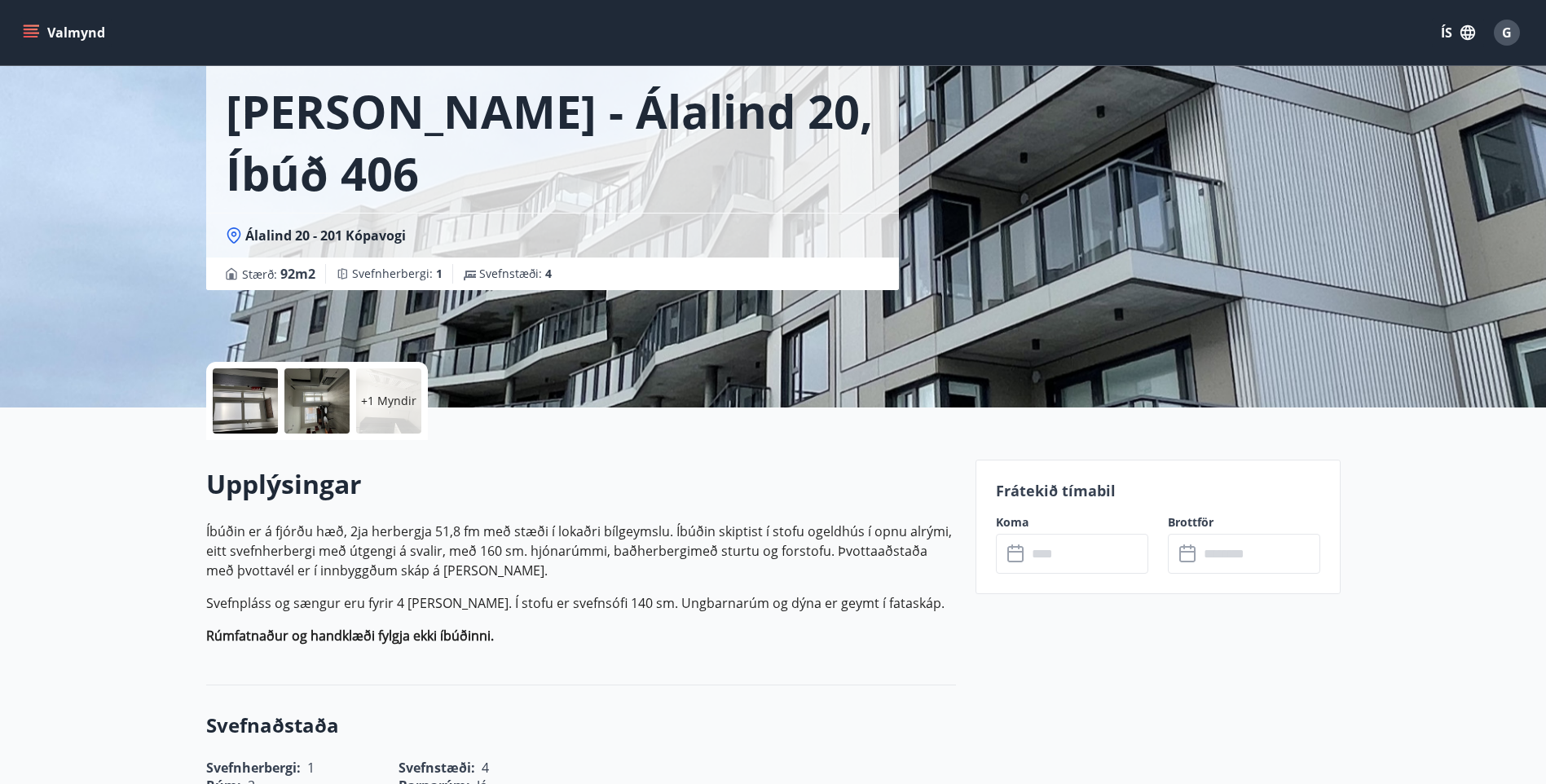
scroll to position [163, 0]
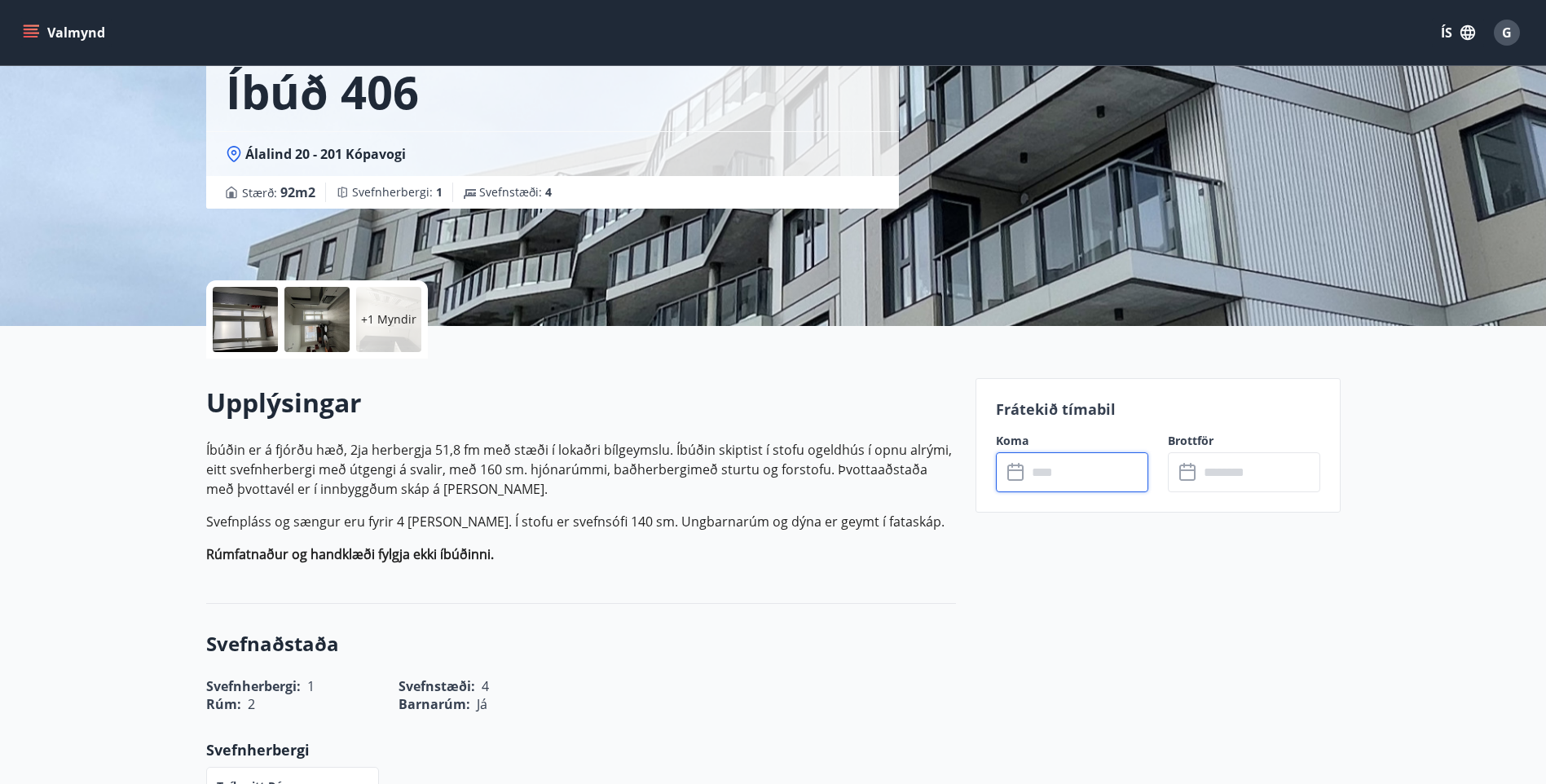
click at [1043, 479] on input "text" at bounding box center [1088, 472] width 122 height 40
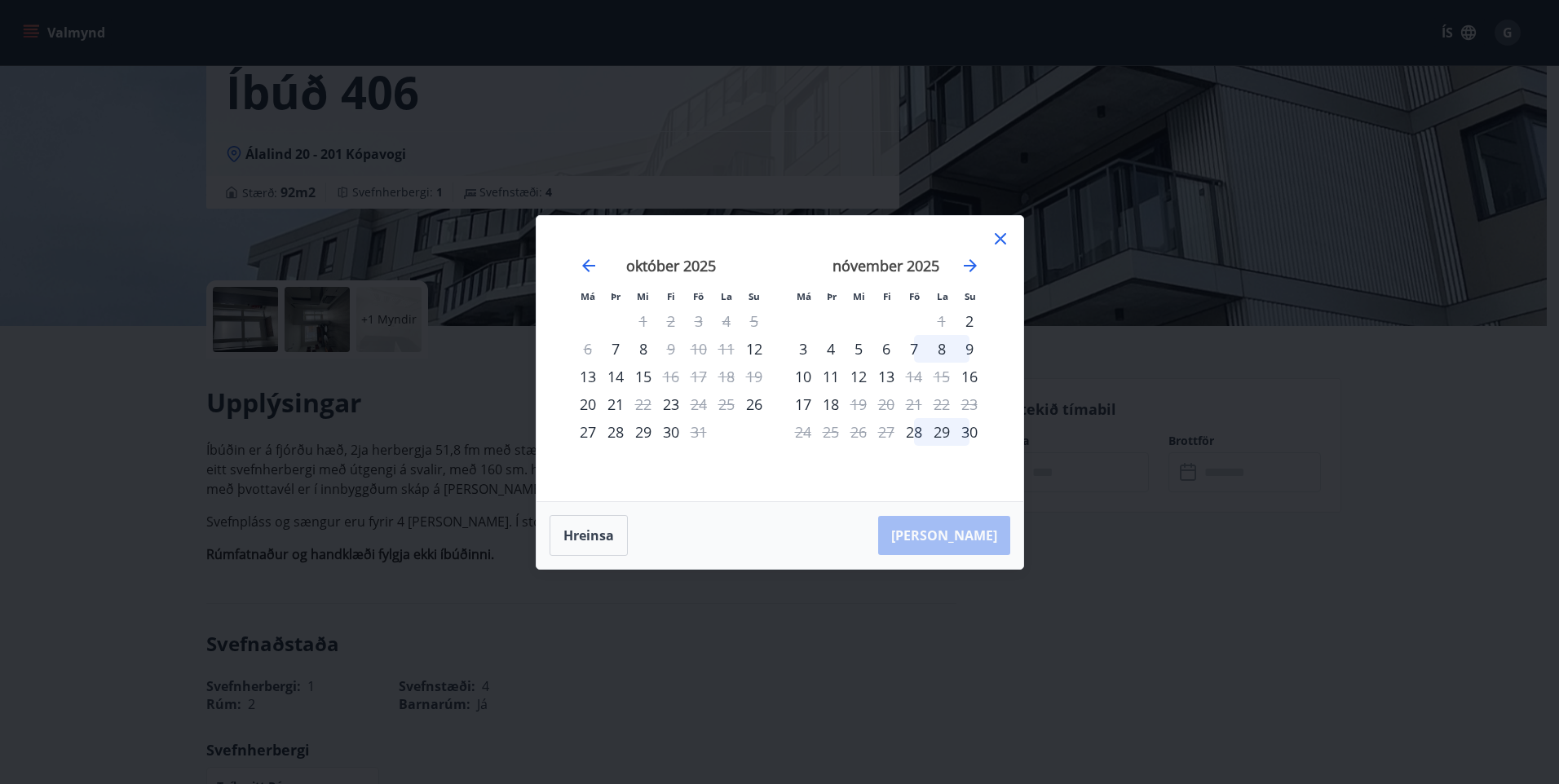
click at [1005, 239] on icon at bounding box center [1001, 239] width 20 height 20
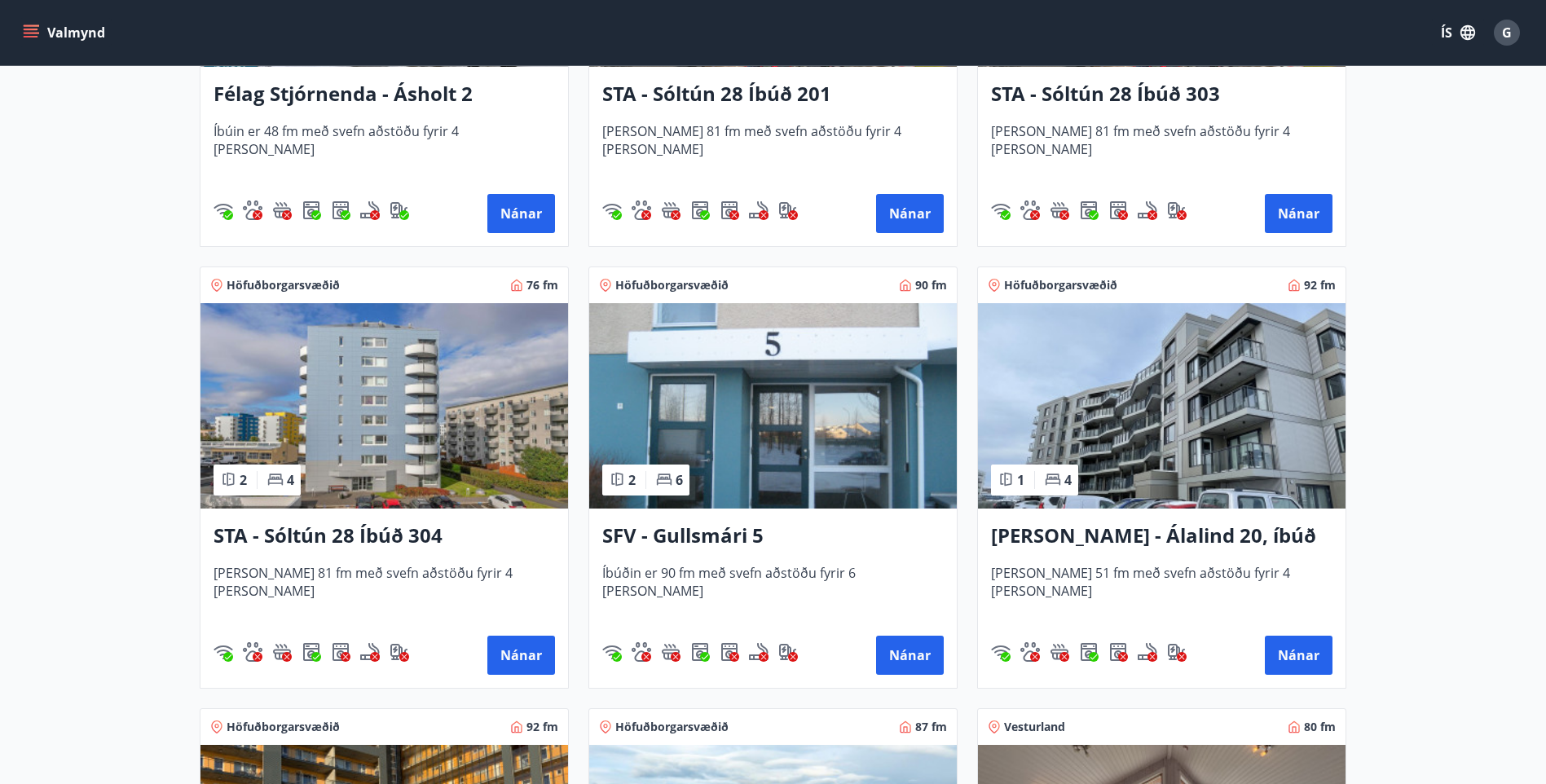
scroll to position [2036, 0]
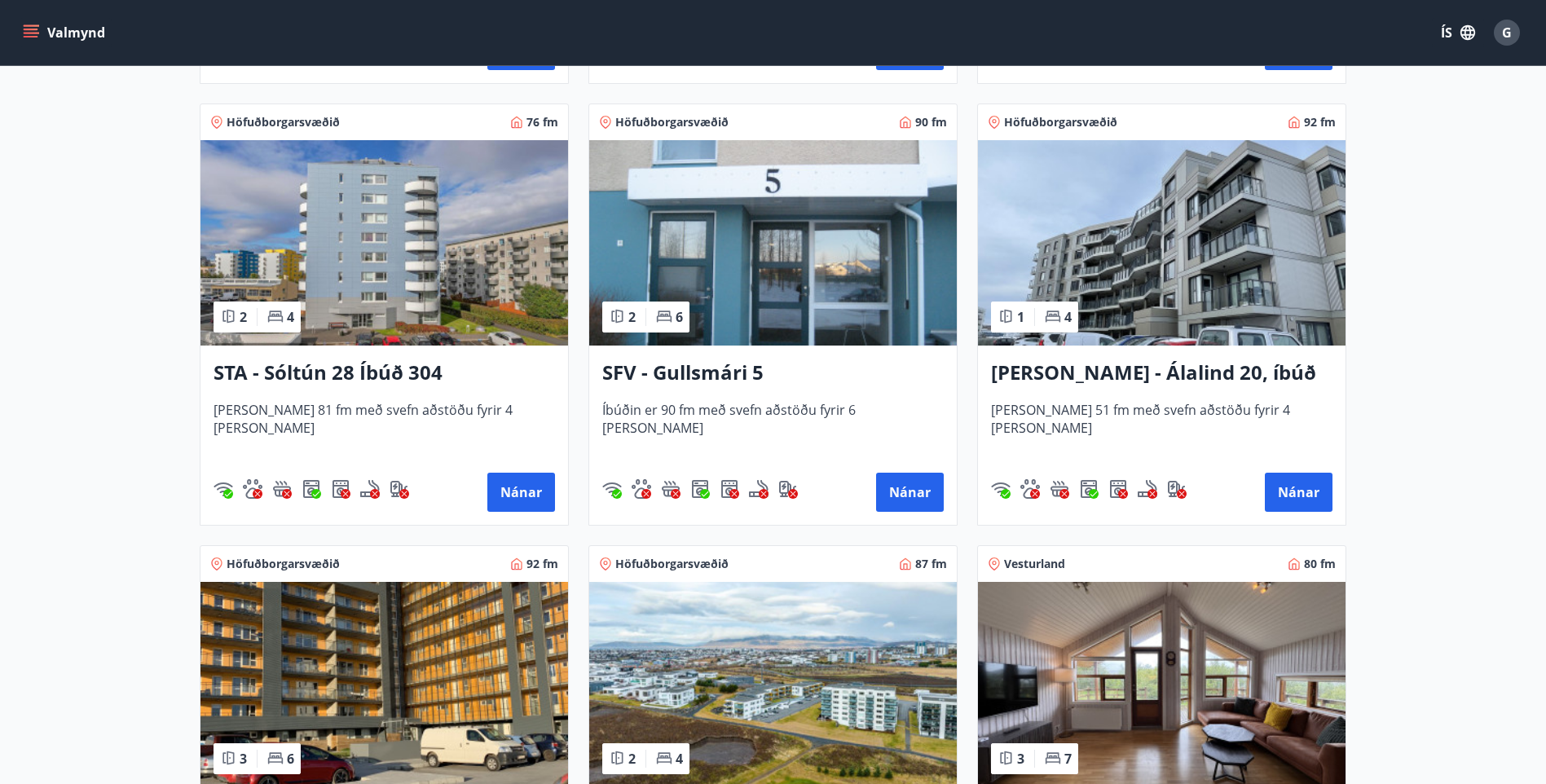
click at [699, 369] on h3 "SFV - Gullsmári 5" at bounding box center [773, 373] width 341 height 29
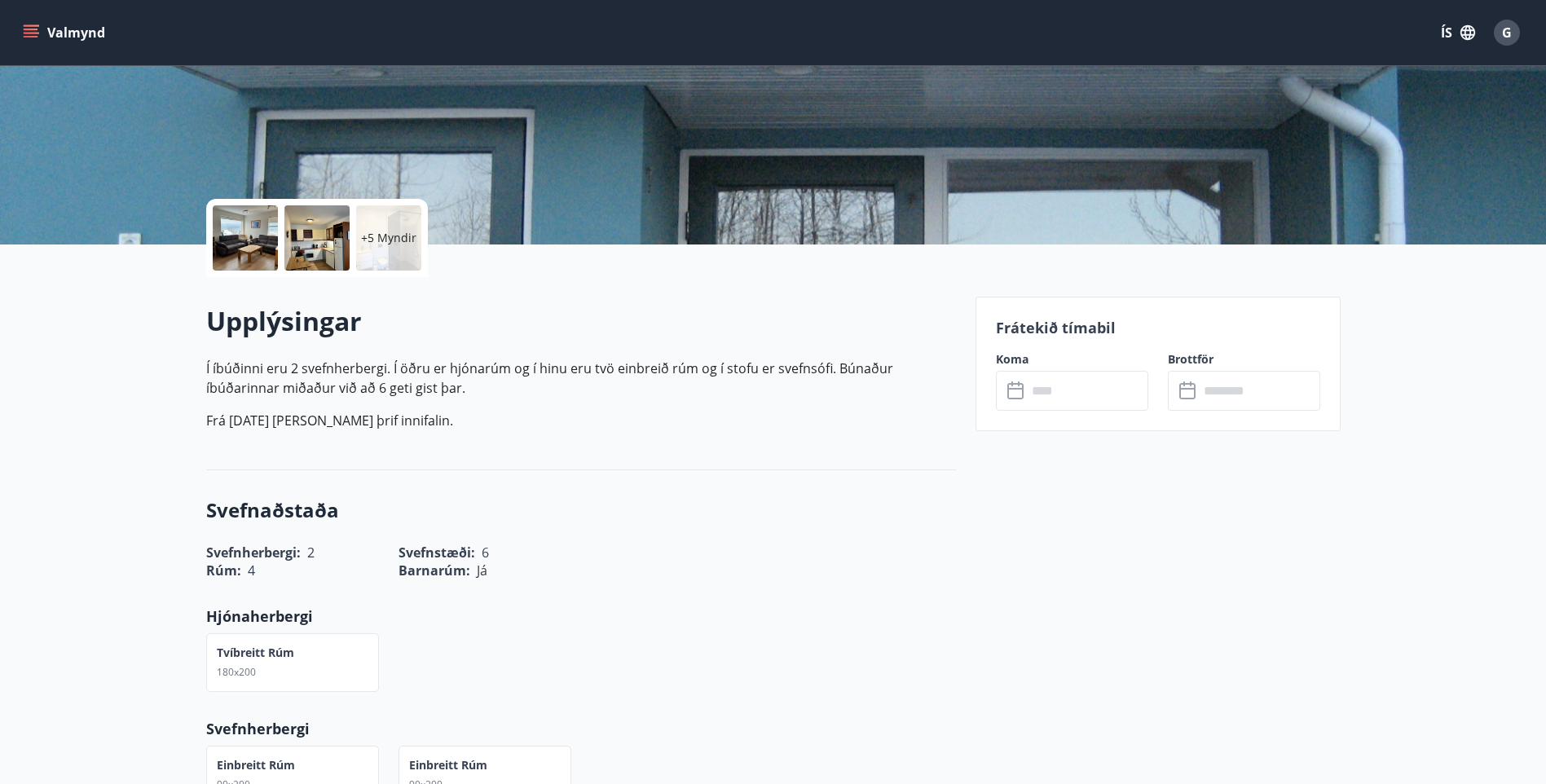
scroll to position [326, 0]
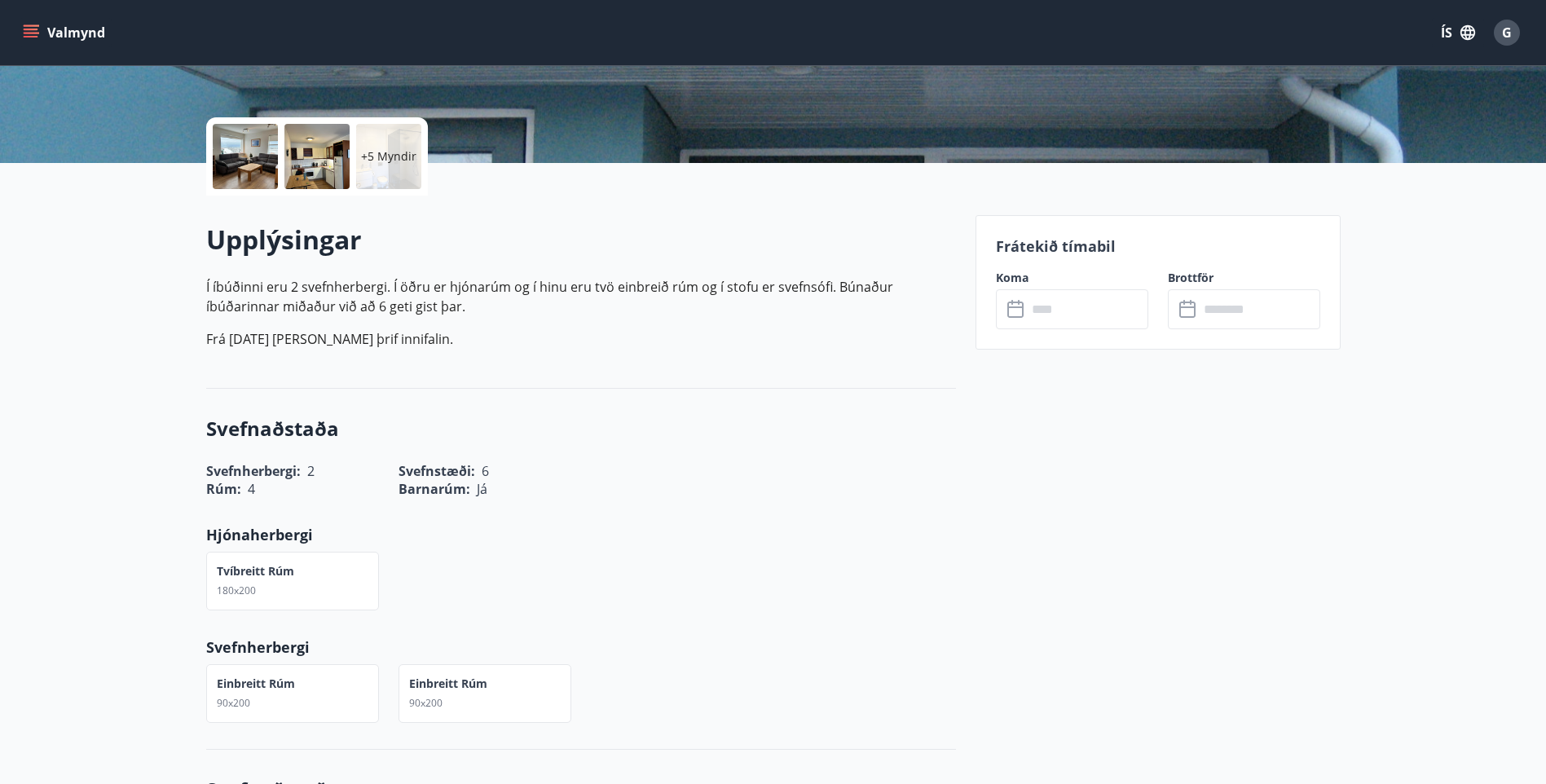
click at [1068, 310] on input "text" at bounding box center [1088, 309] width 122 height 40
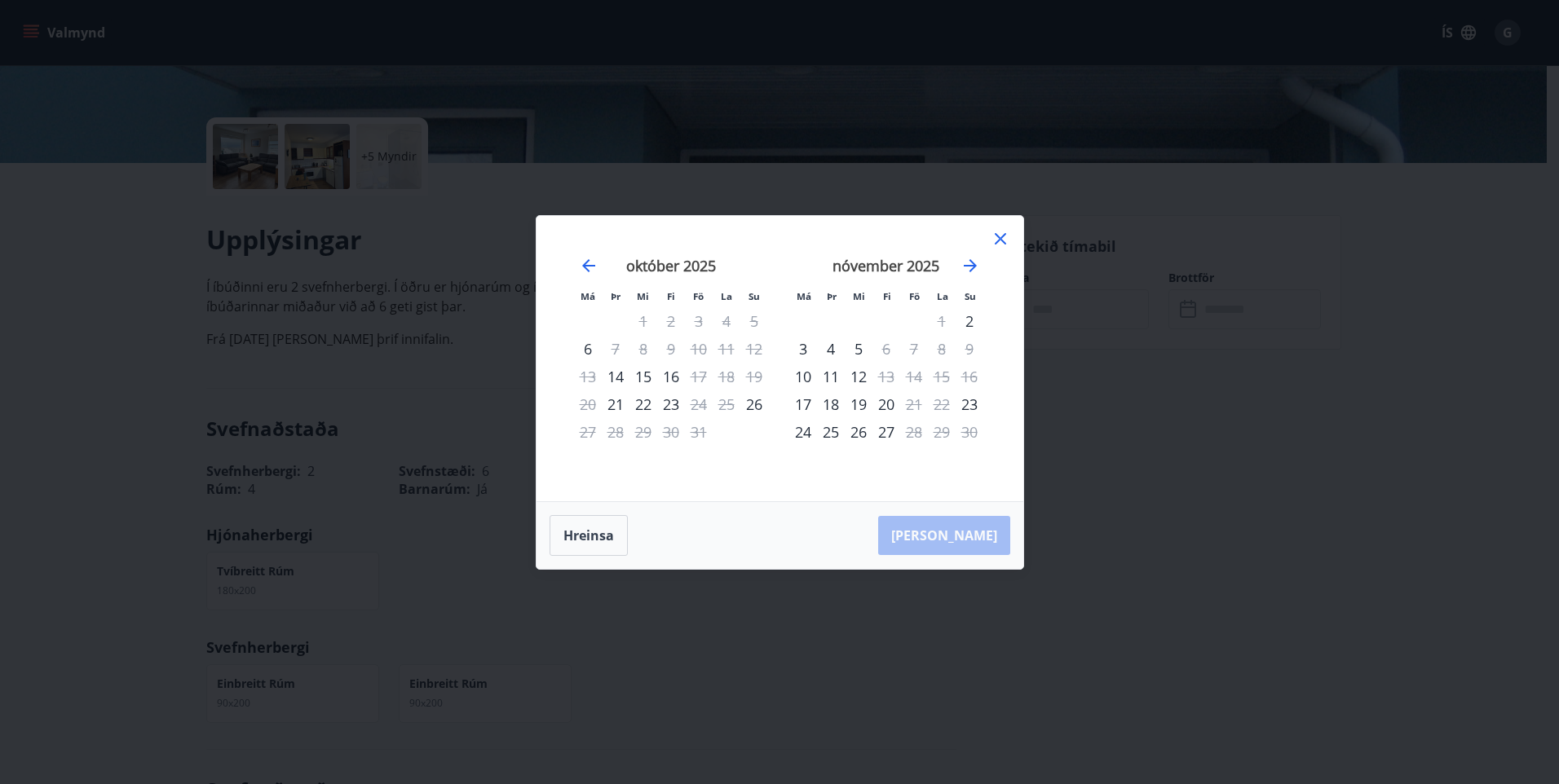
click at [1005, 230] on icon at bounding box center [1001, 239] width 20 height 20
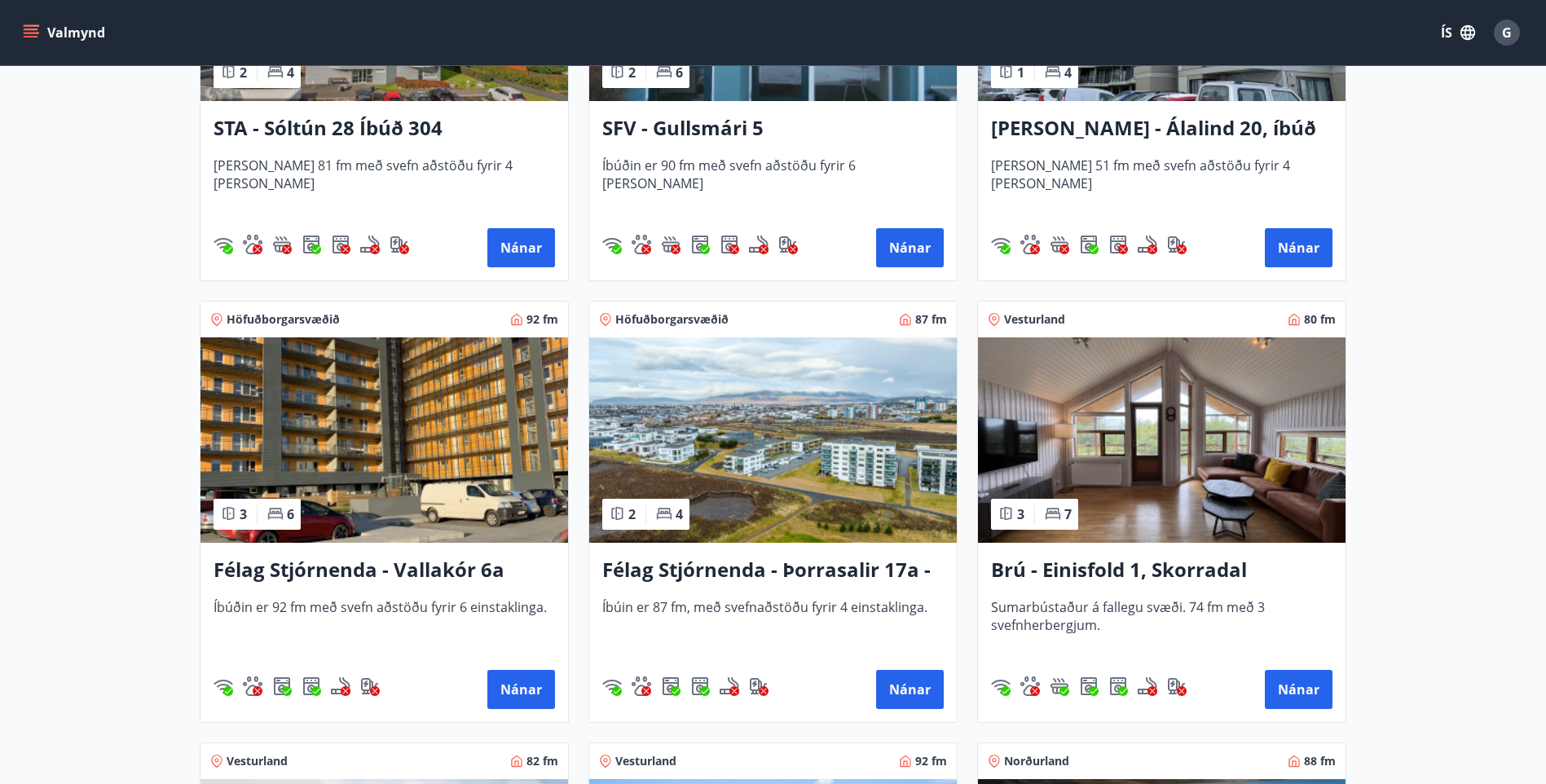
scroll to position [2363, 0]
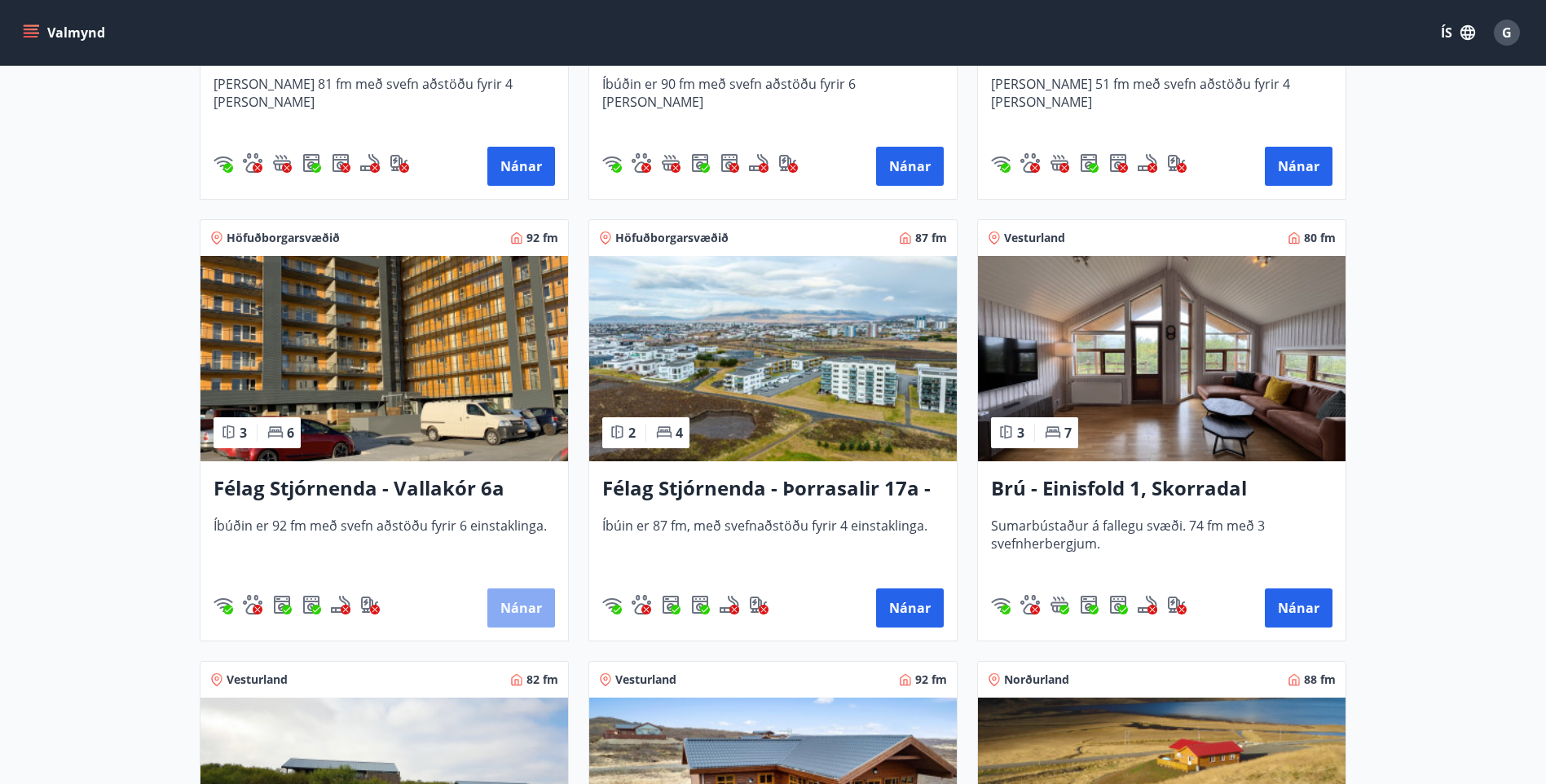
click at [519, 608] on button "Nánar" at bounding box center [521, 607] width 68 height 39
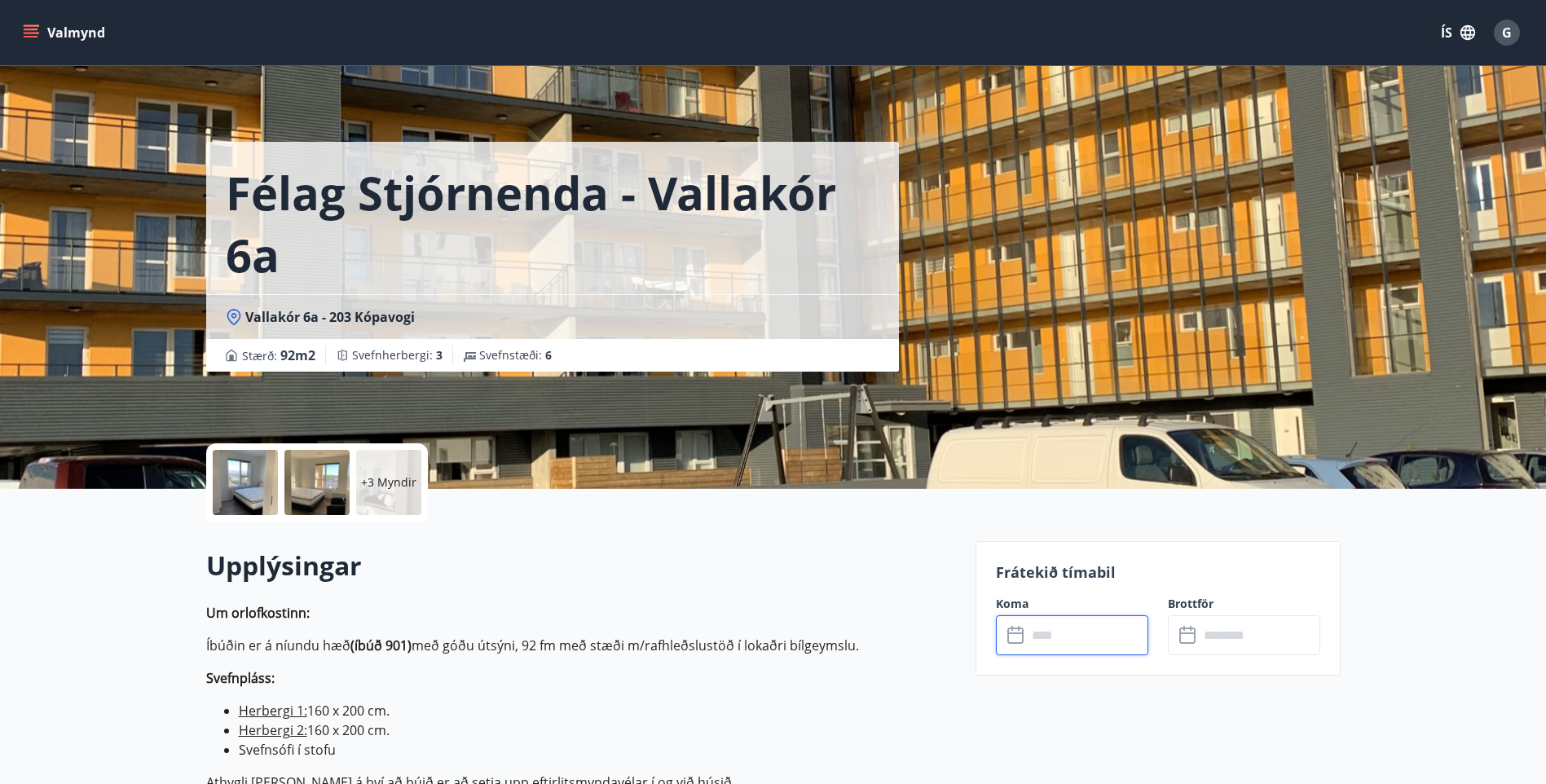
click at [1039, 634] on input "text" at bounding box center [1088, 635] width 122 height 40
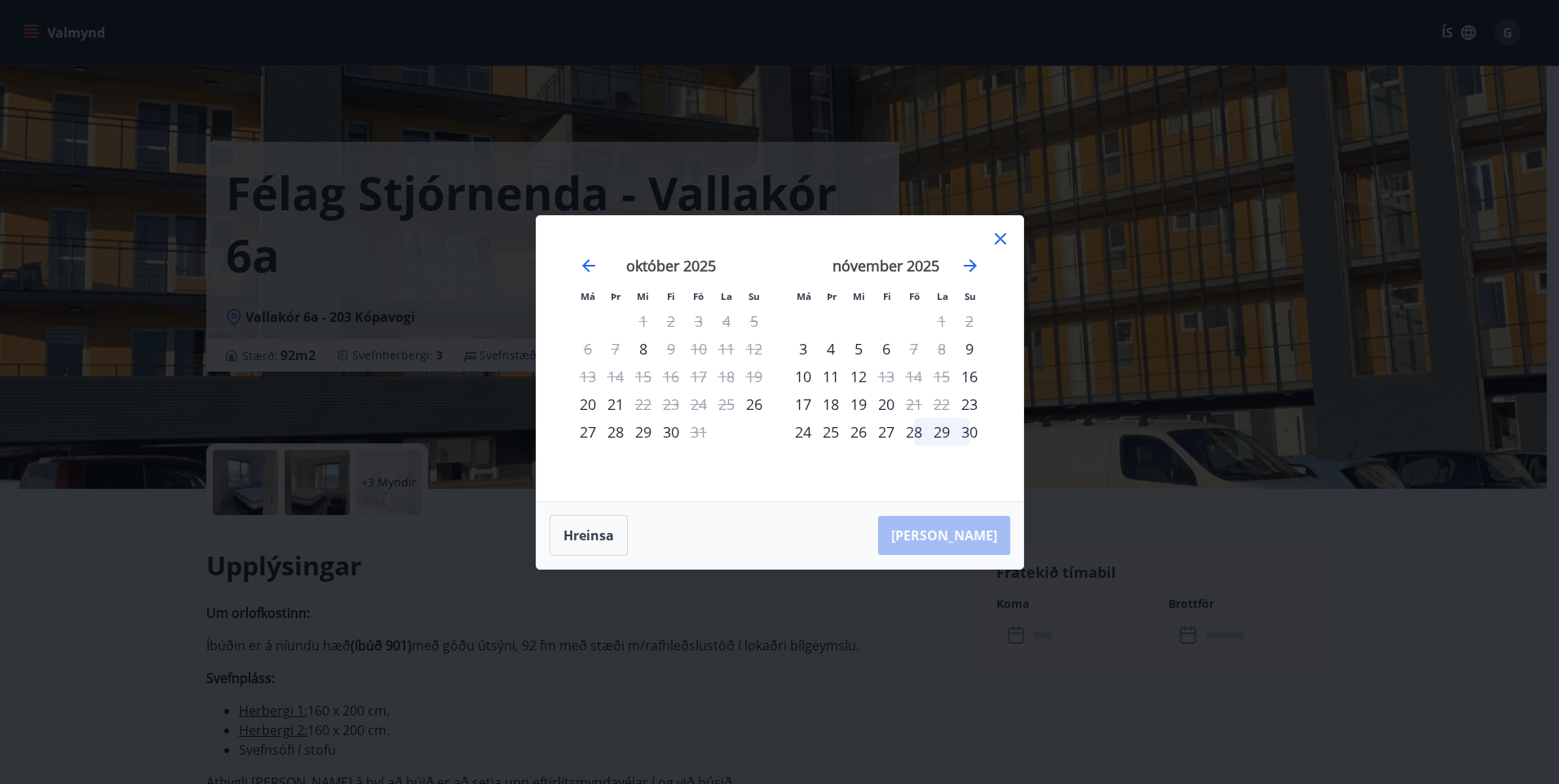
click at [1000, 242] on icon at bounding box center [1001, 239] width 20 height 20
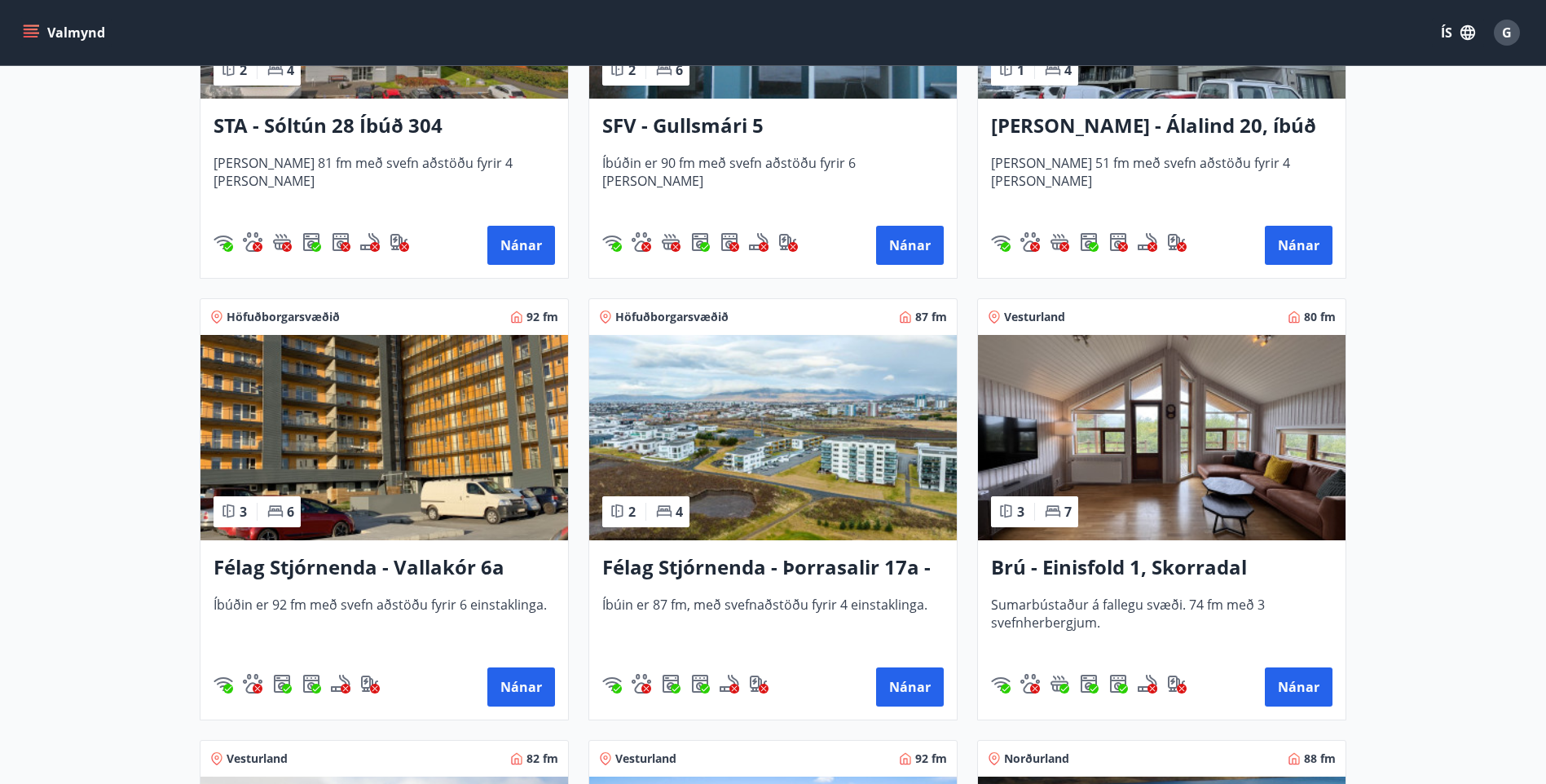
scroll to position [2365, 0]
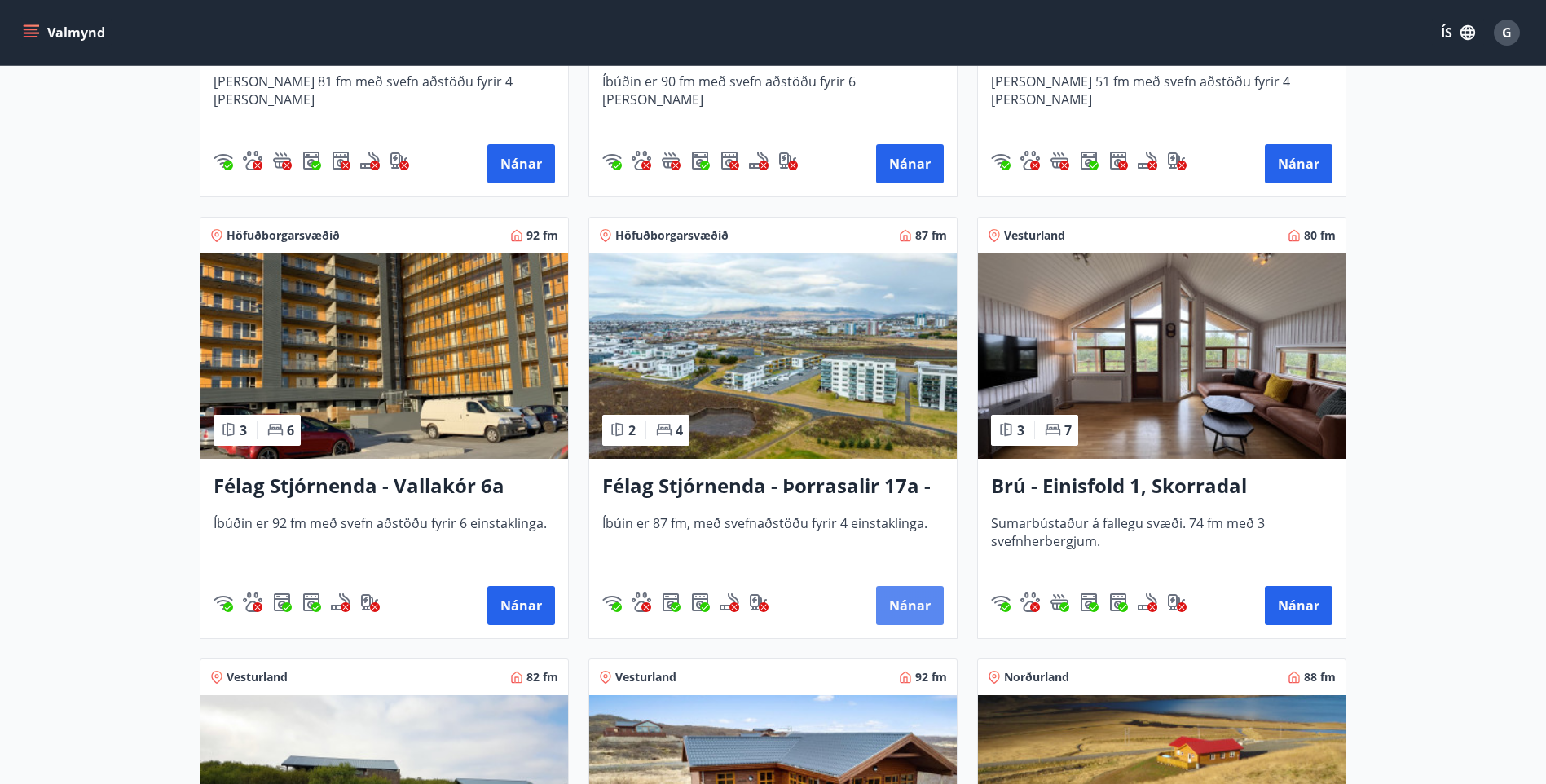
click at [905, 601] on button "Nánar" at bounding box center [910, 604] width 68 height 39
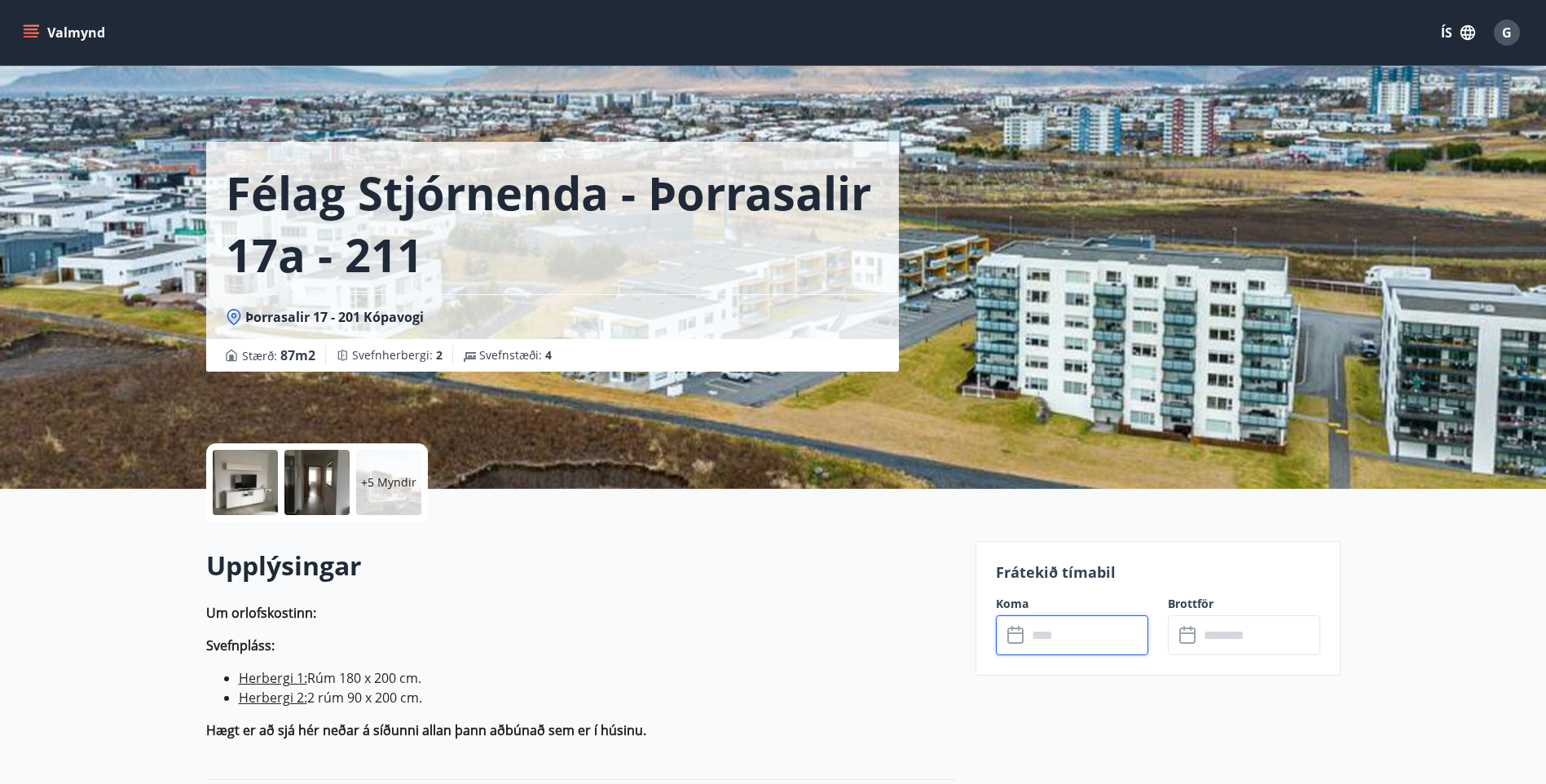
click at [1063, 642] on input "text" at bounding box center [1088, 635] width 122 height 40
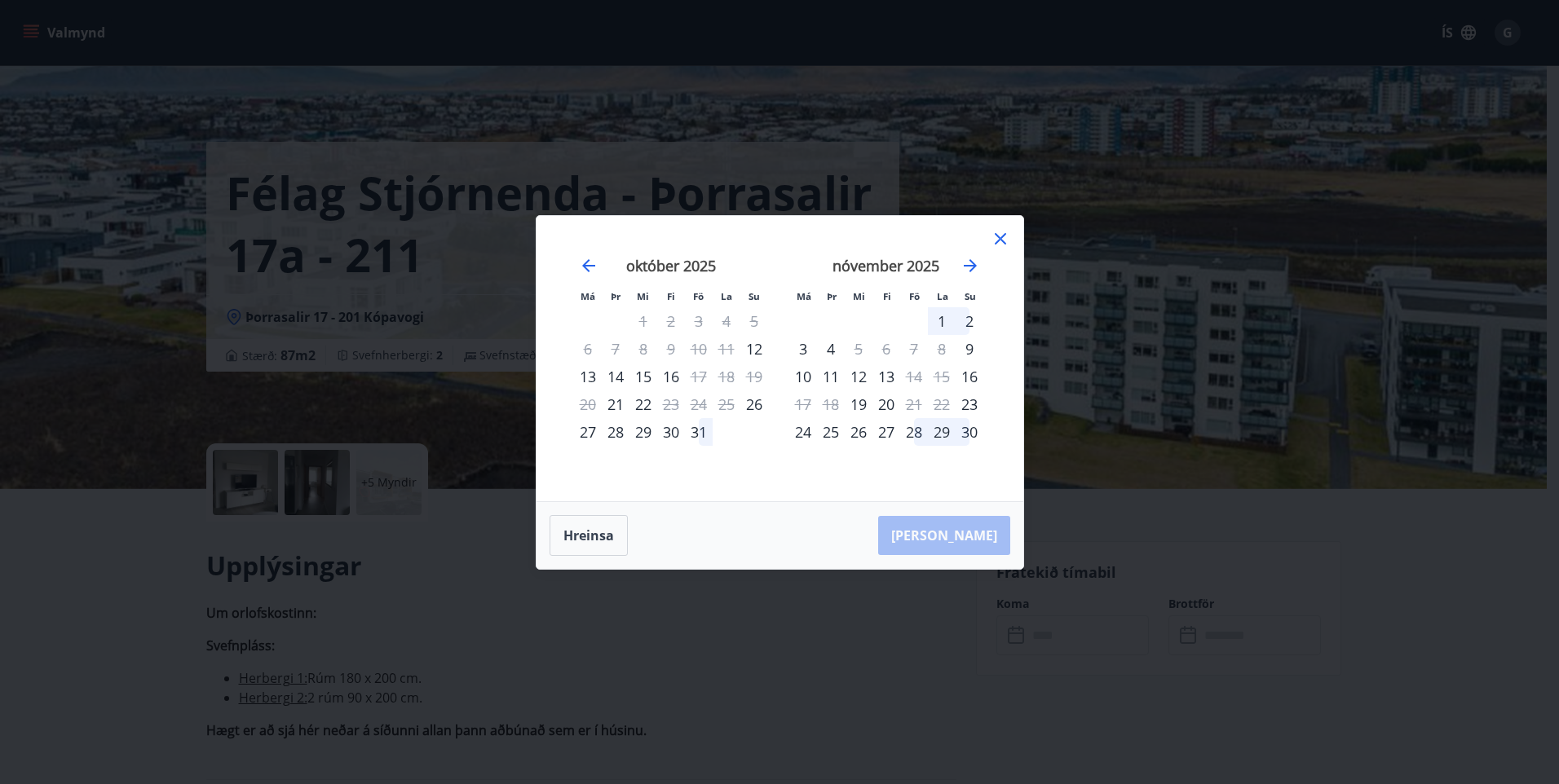
click at [1004, 236] on icon at bounding box center [1001, 239] width 20 height 20
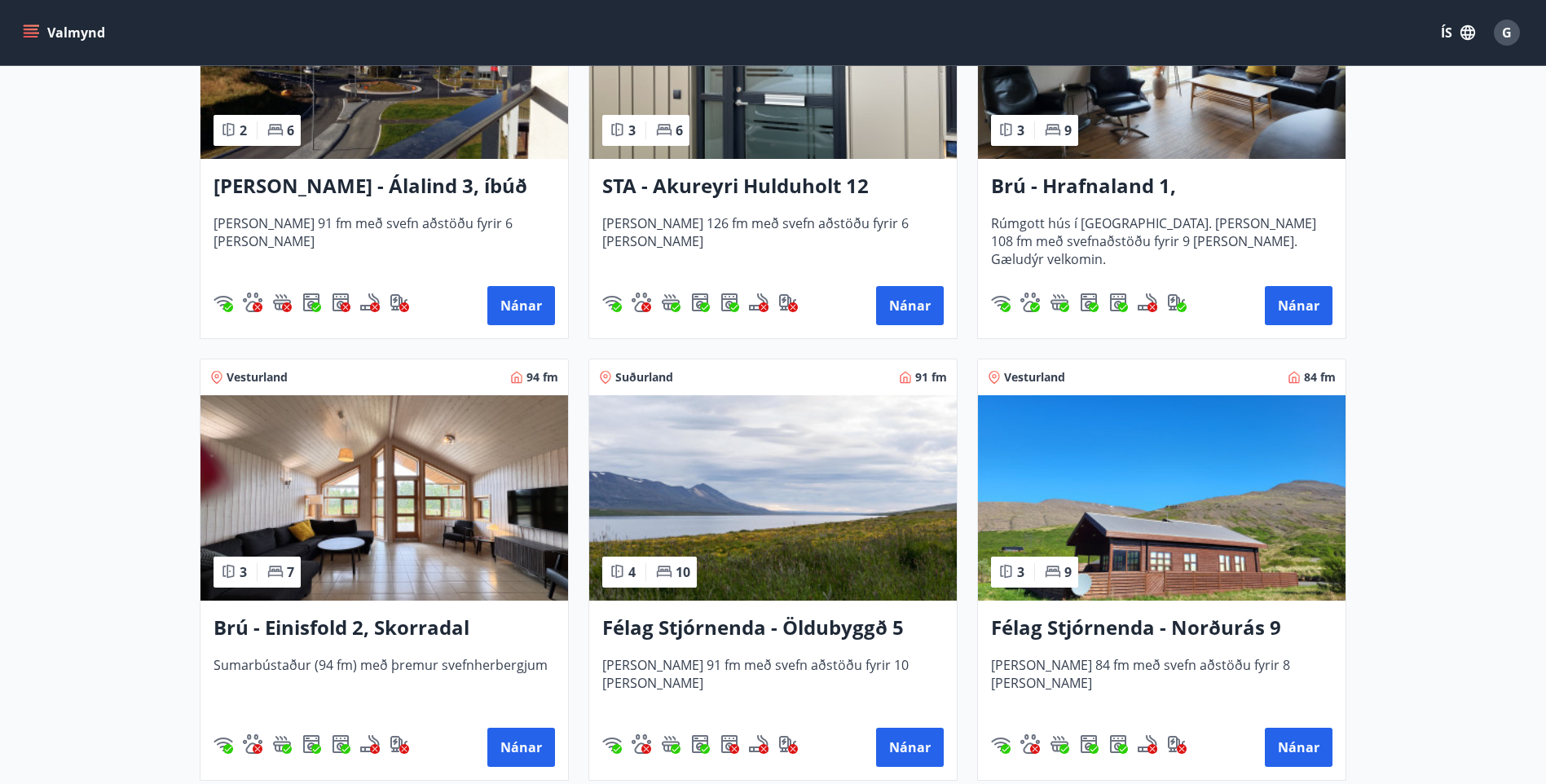
scroll to position [736, 0]
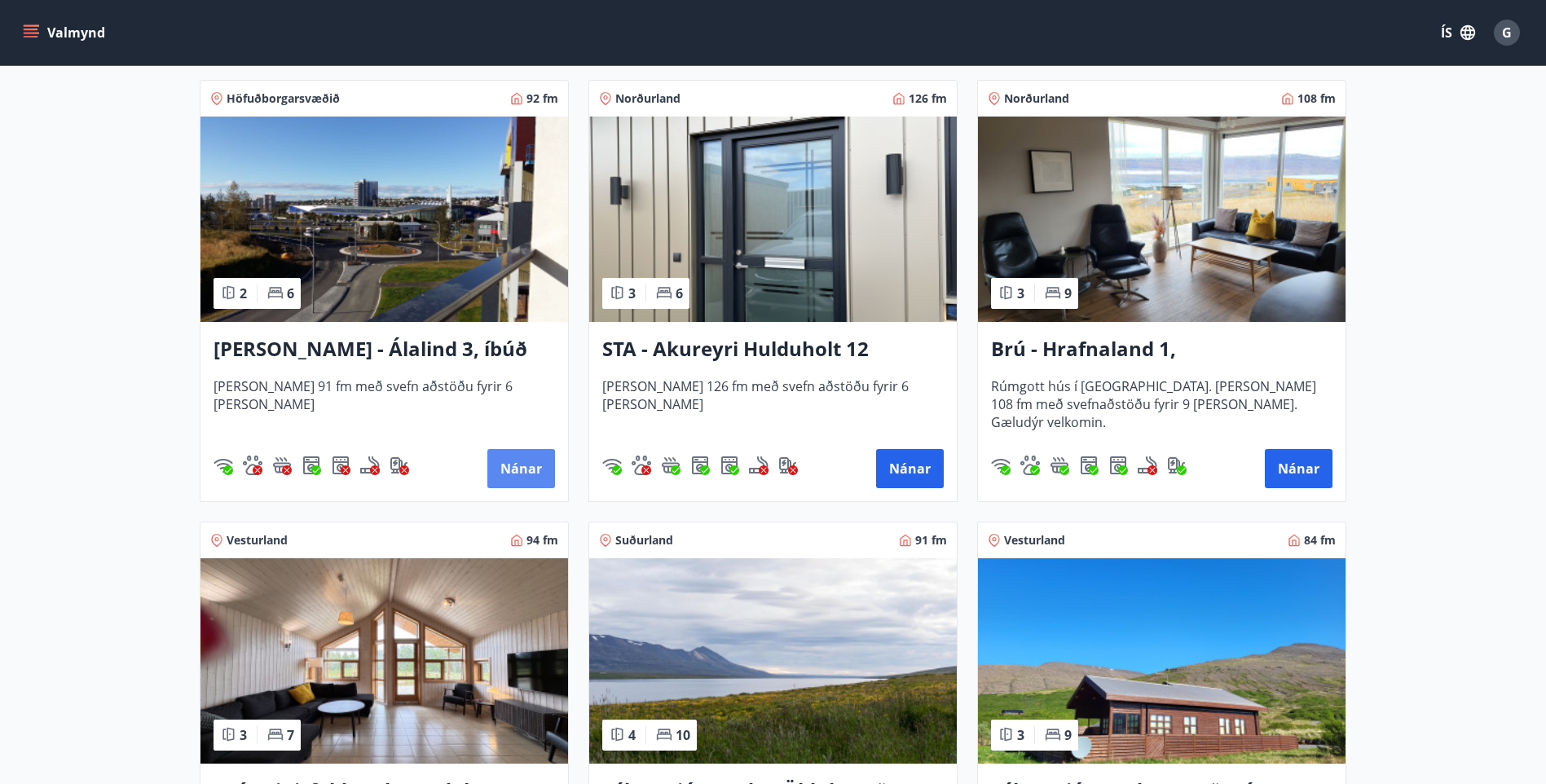
click at [517, 464] on button "Nánar" at bounding box center [521, 468] width 68 height 39
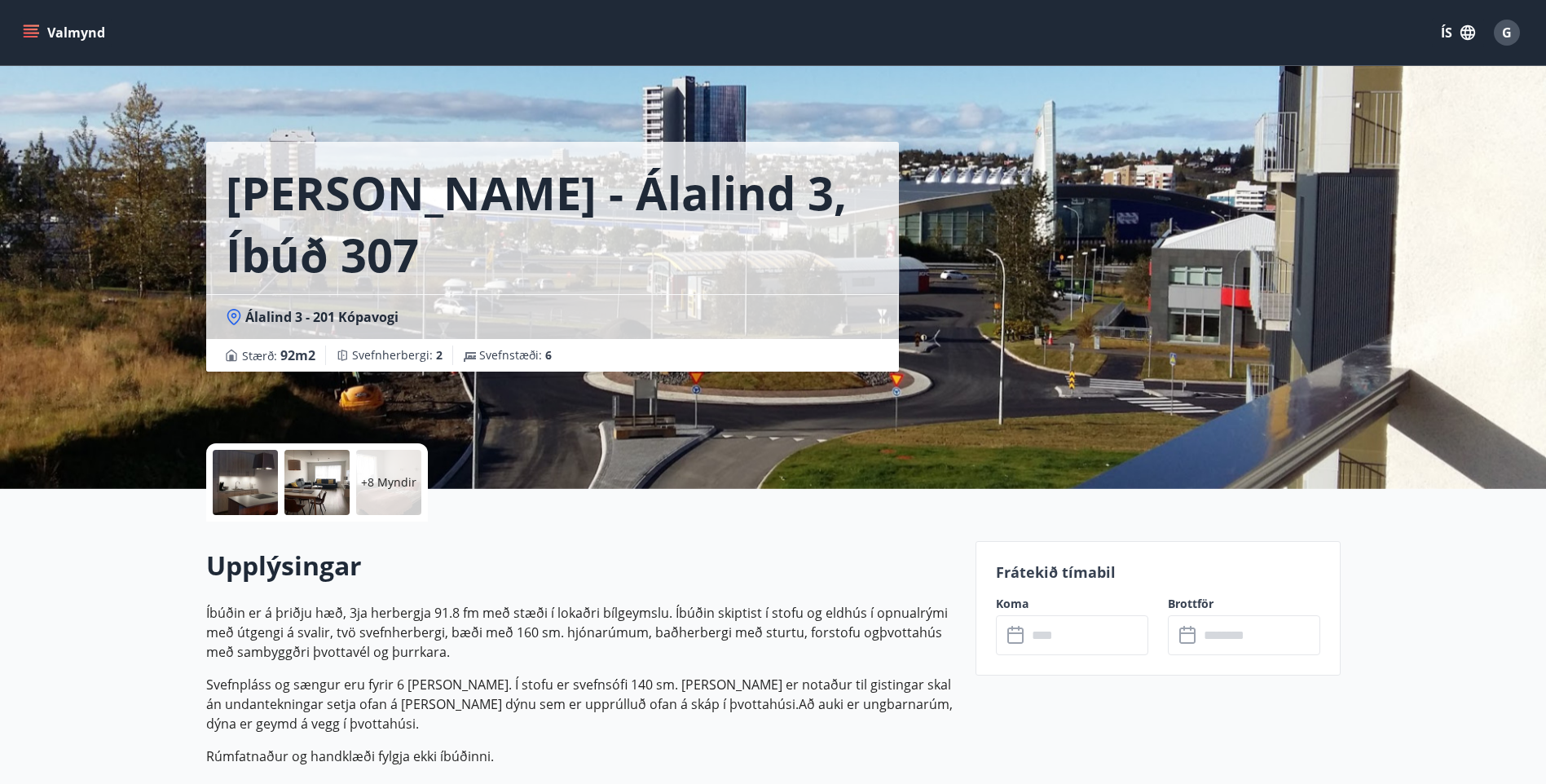
click at [1085, 626] on input "text" at bounding box center [1088, 635] width 122 height 40
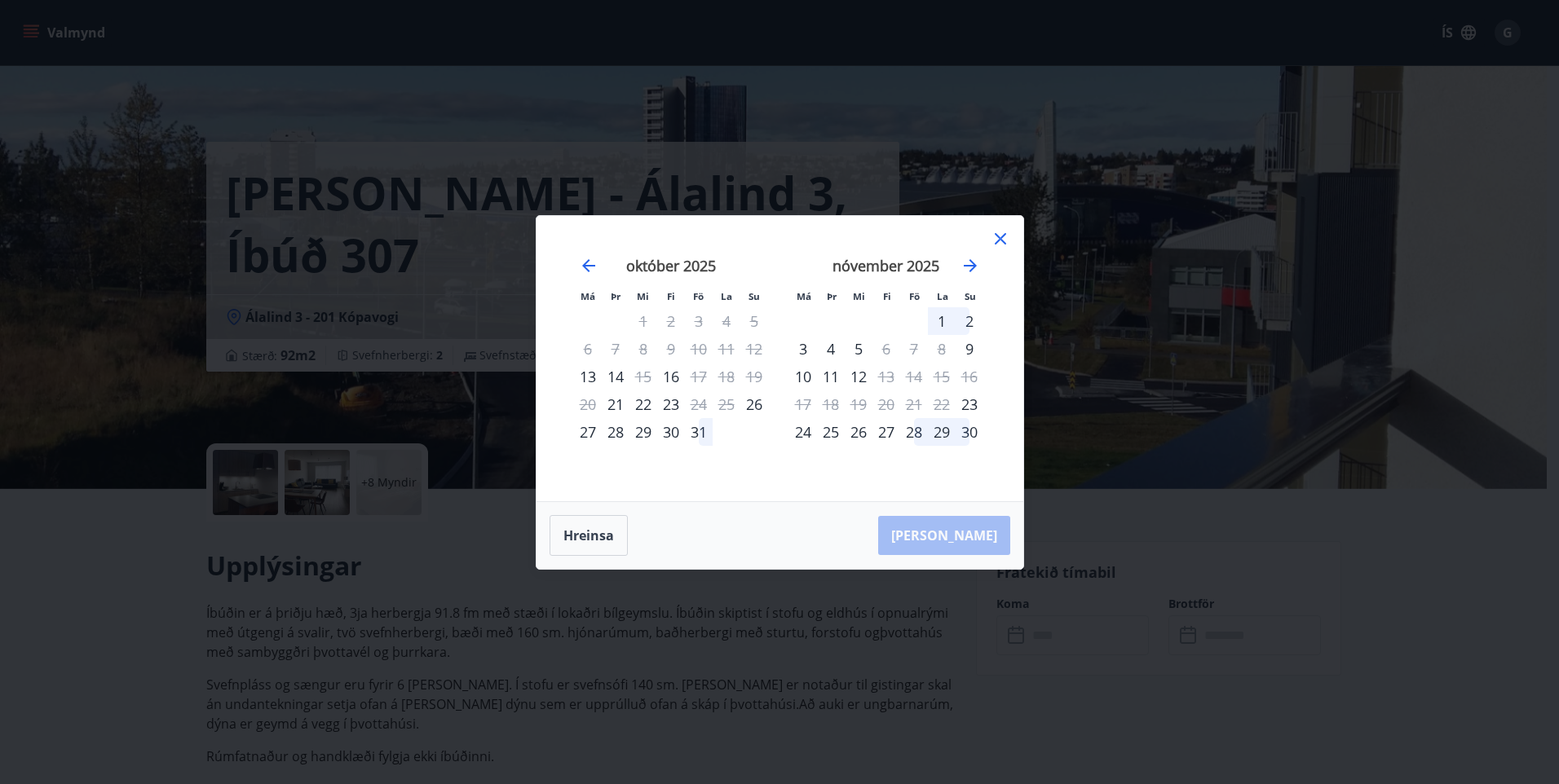
click at [1000, 239] on icon at bounding box center [1000, 238] width 3 height 3
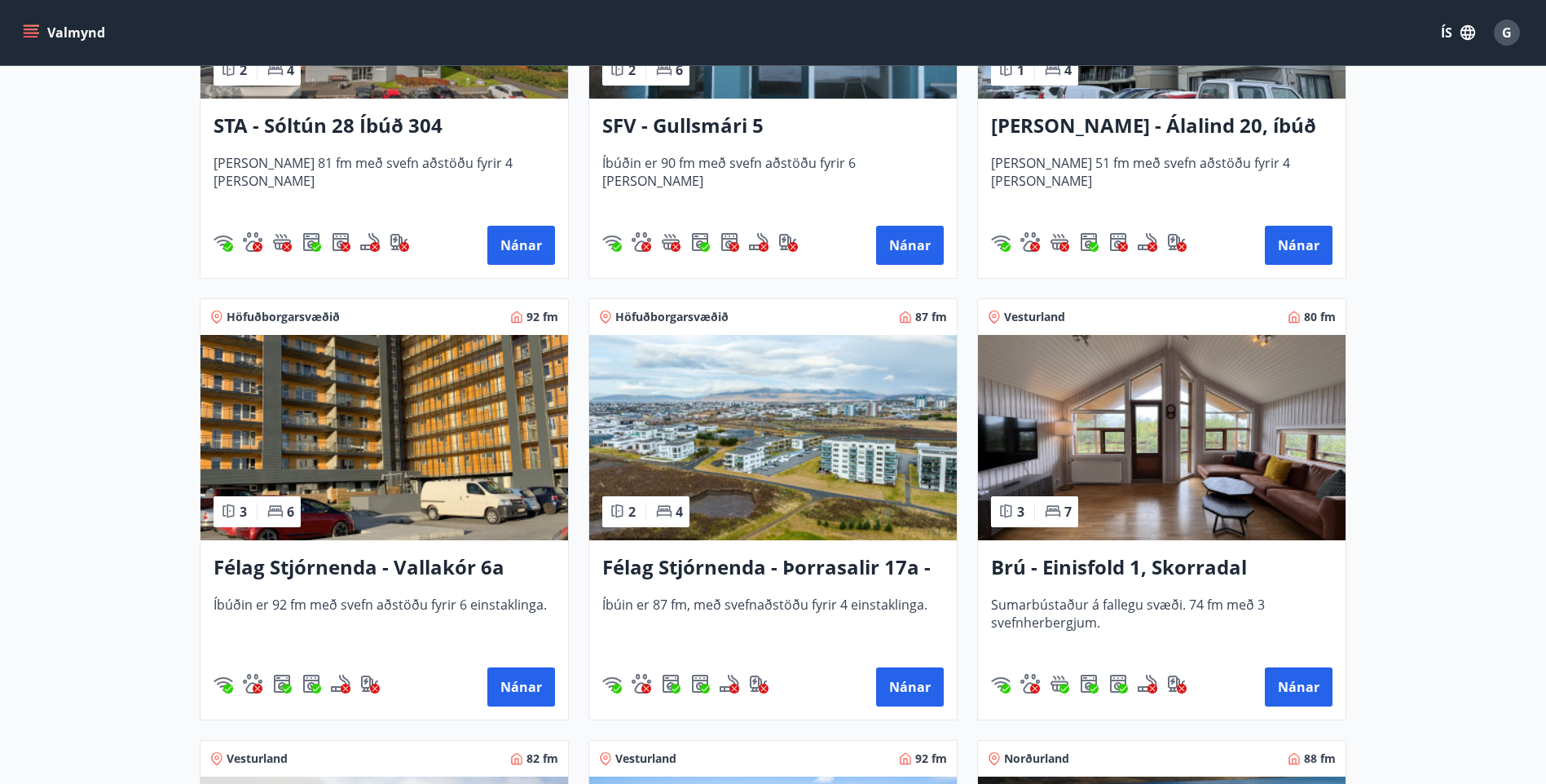
scroll to position [2365, 0]
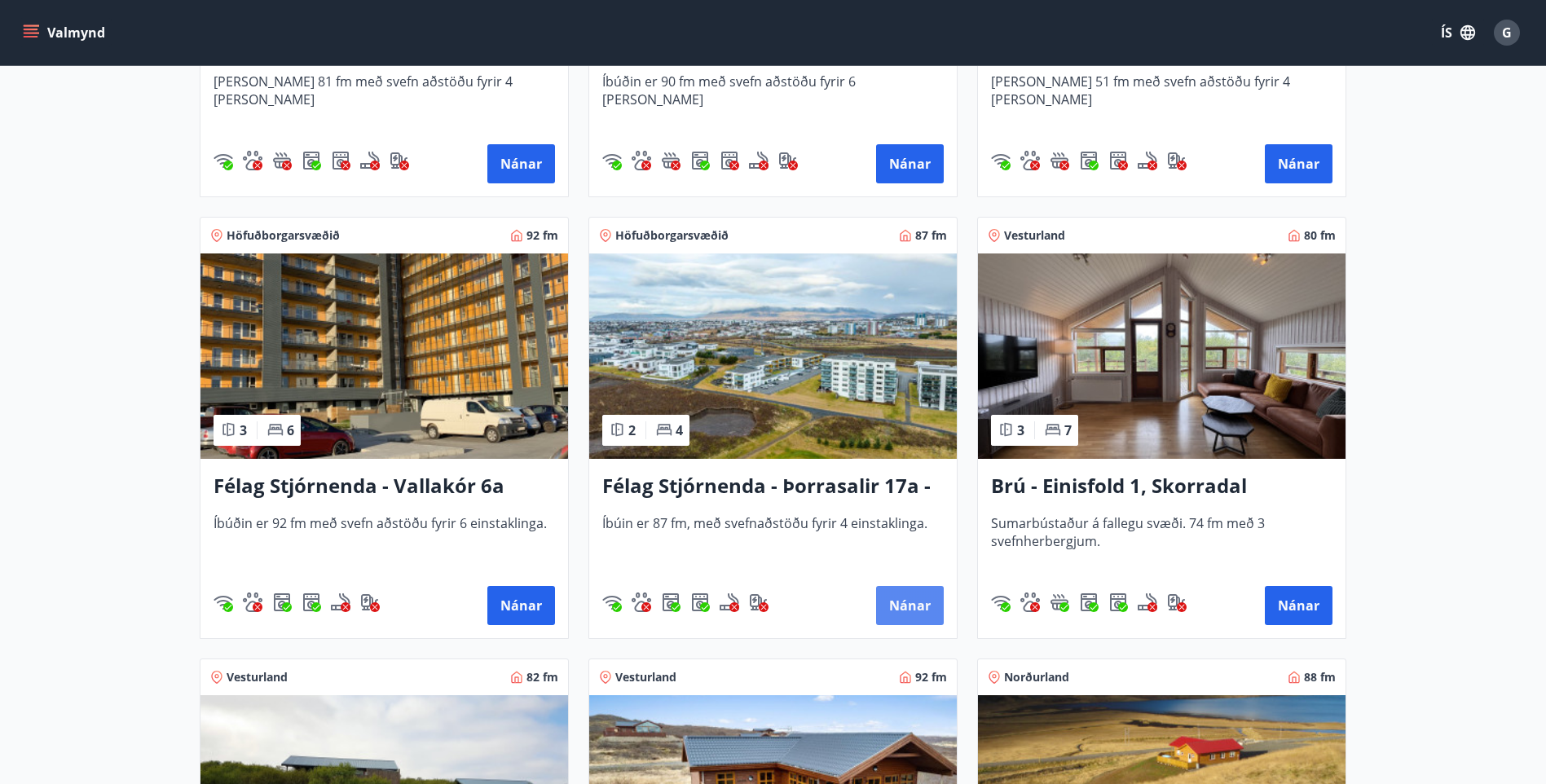
click at [915, 610] on button "Nánar" at bounding box center [910, 604] width 68 height 39
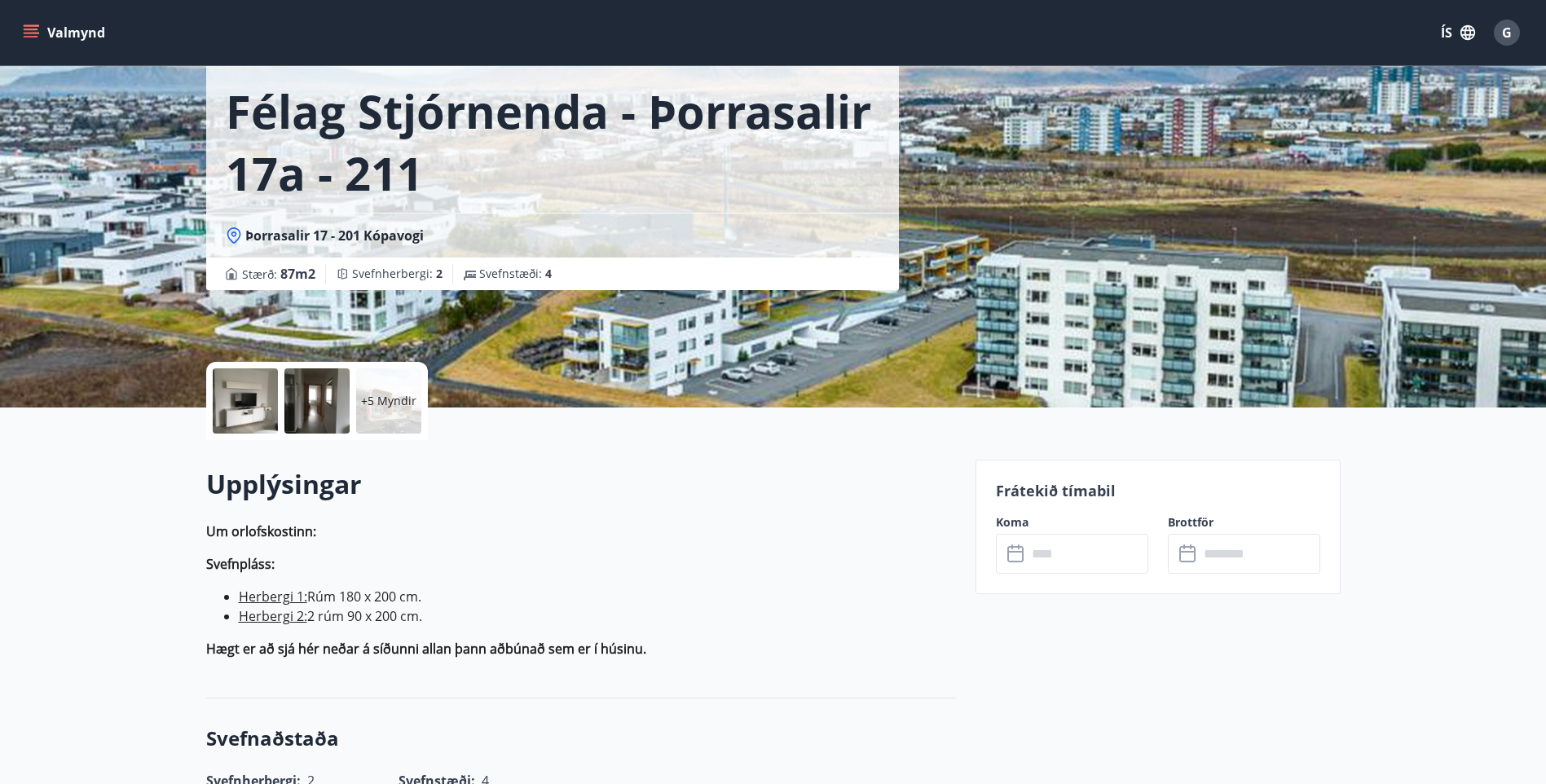
scroll to position [163, 0]
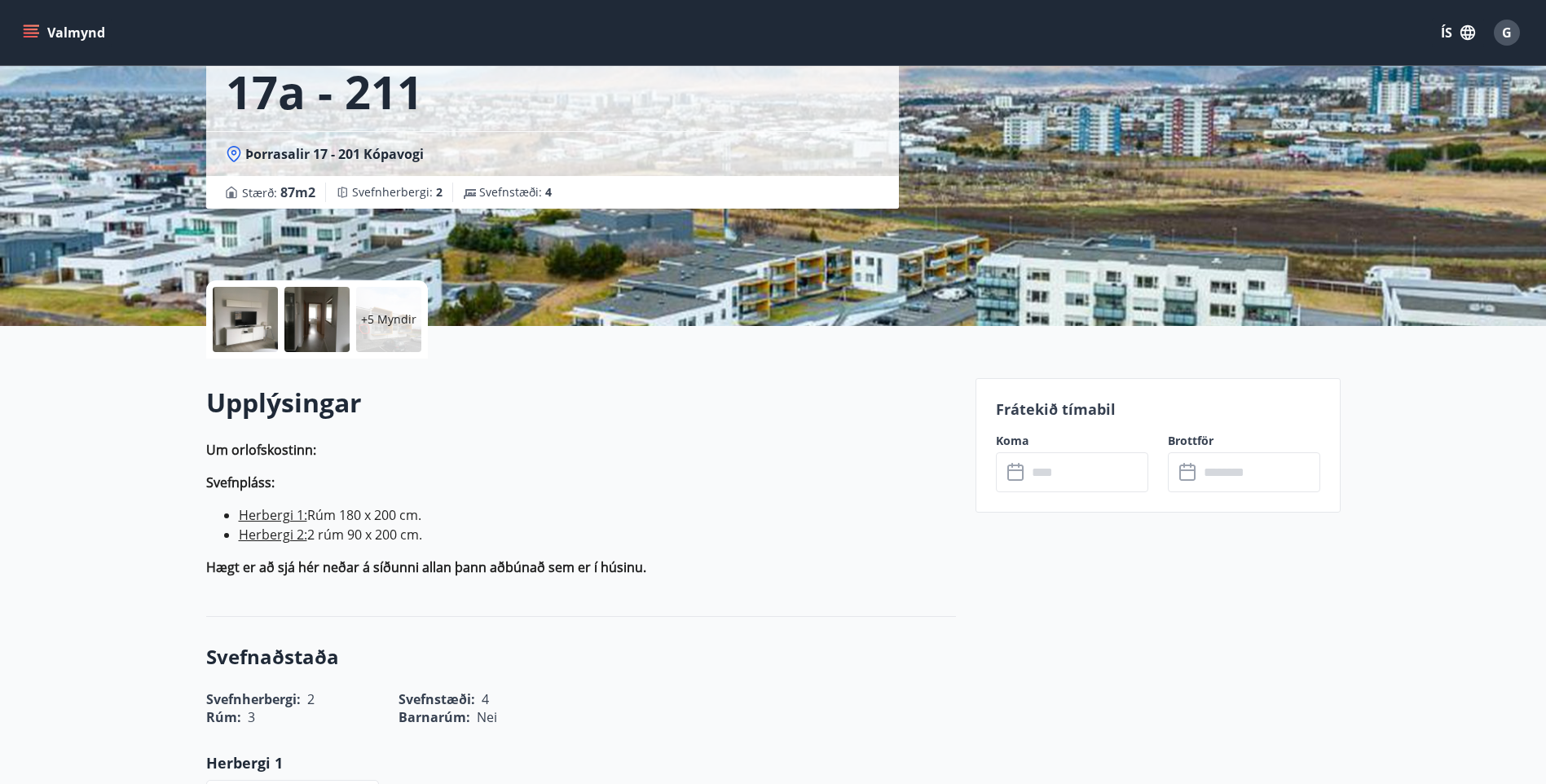
click at [1052, 480] on input "text" at bounding box center [1088, 472] width 122 height 40
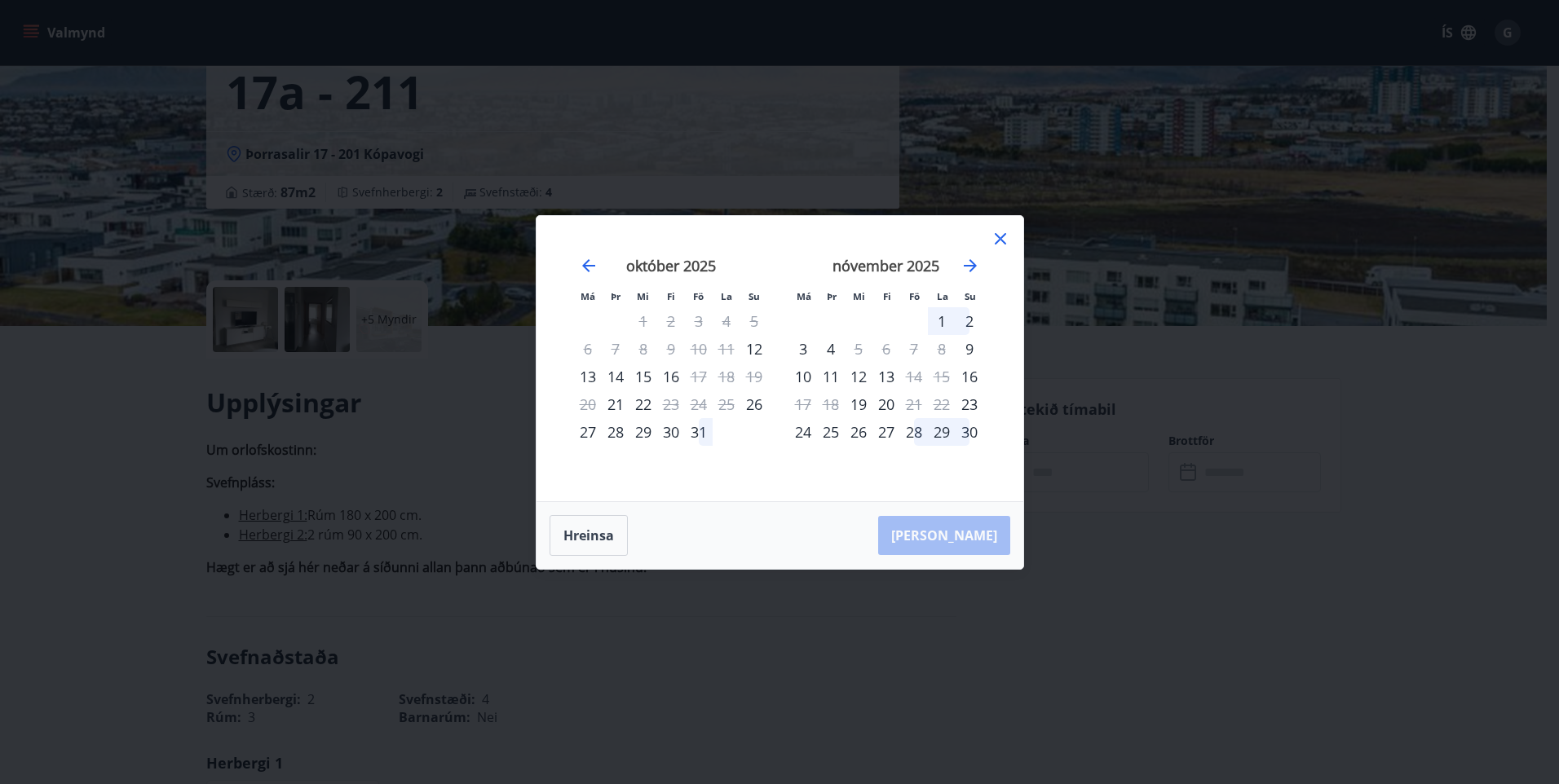
click at [1002, 240] on icon at bounding box center [1001, 239] width 20 height 20
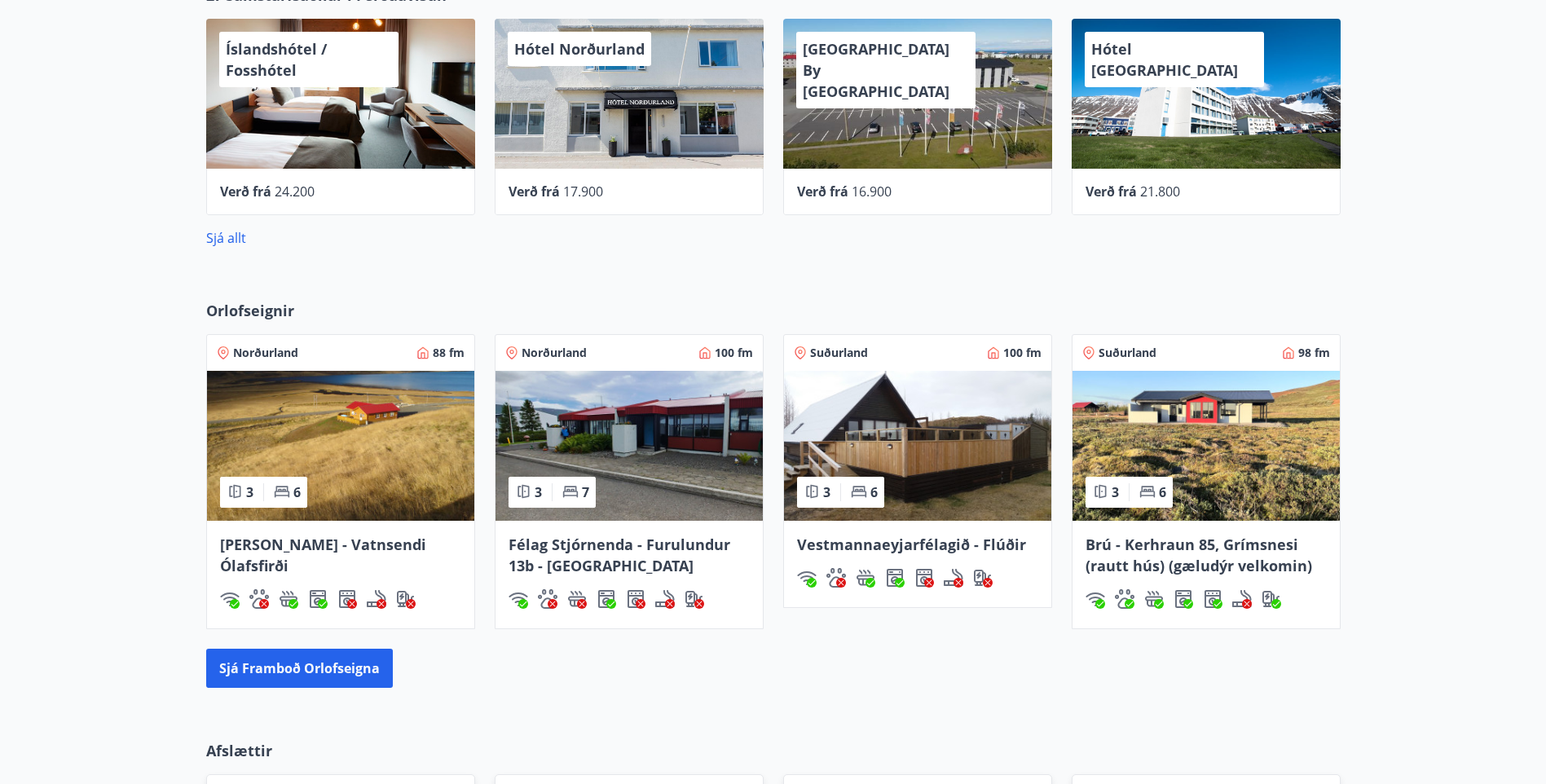
scroll to position [856, 0]
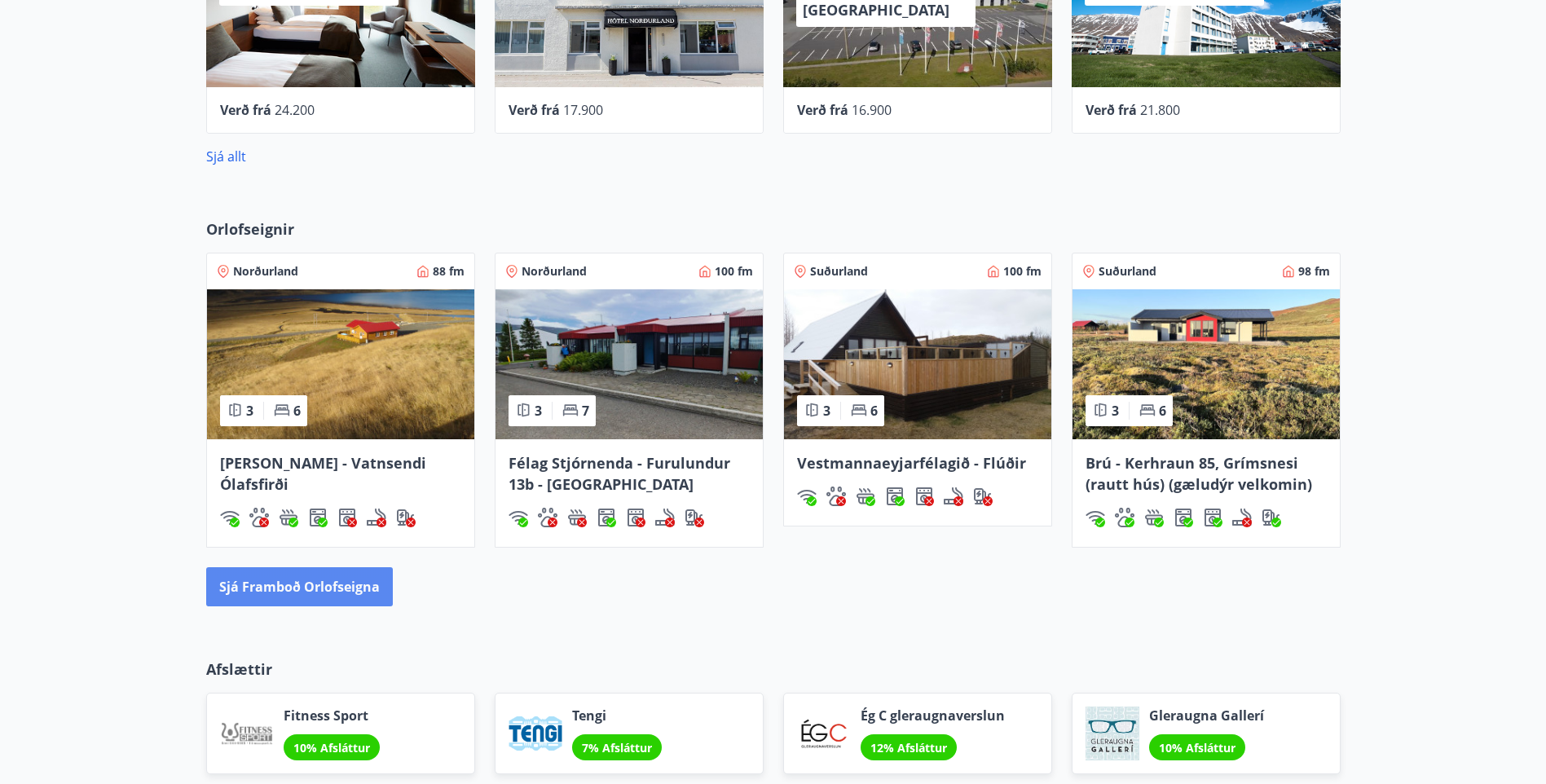
click at [324, 588] on button "Sjá framboð orlofseigna" at bounding box center [300, 586] width 187 height 39
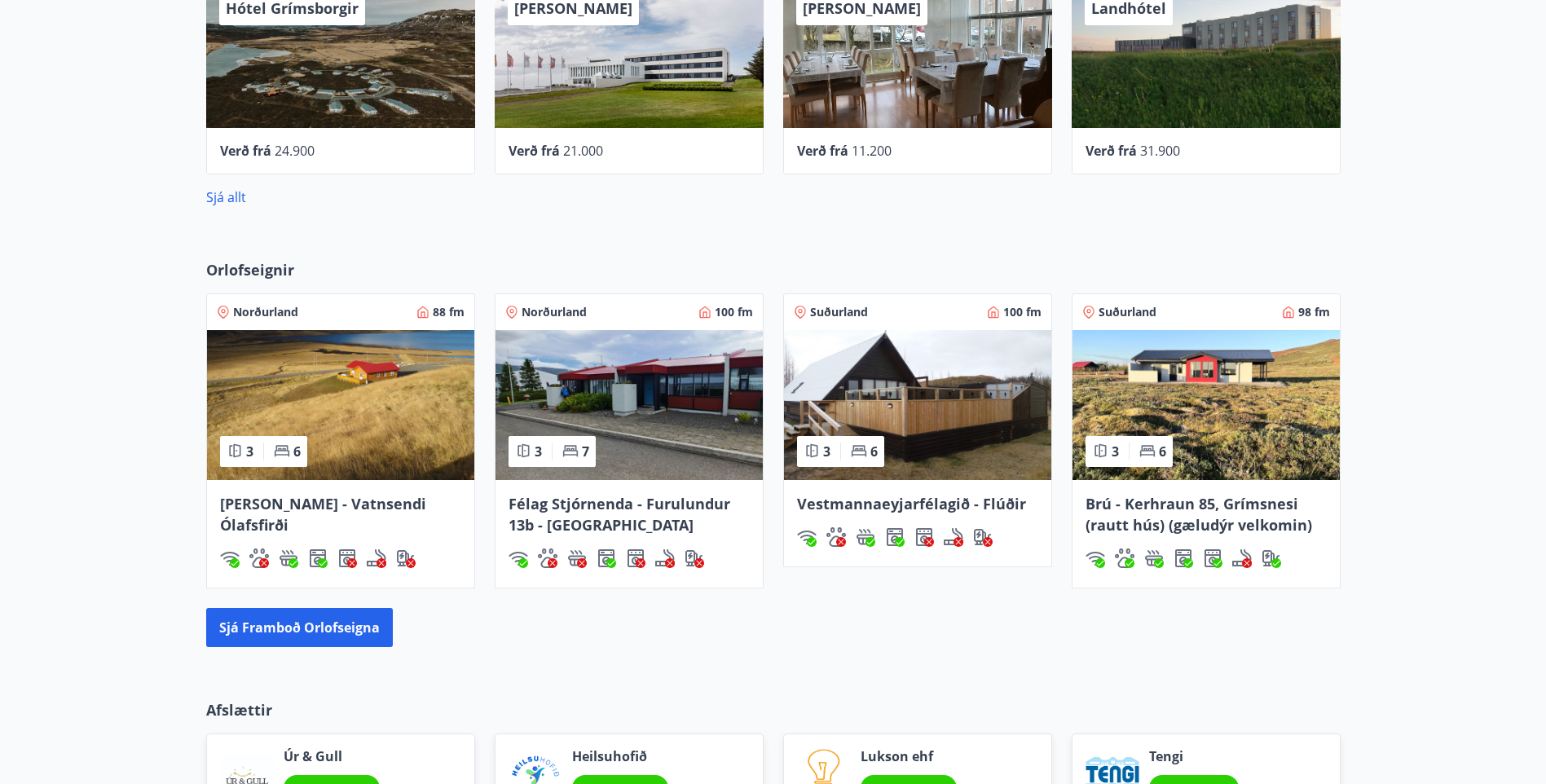
scroll to position [897, 0]
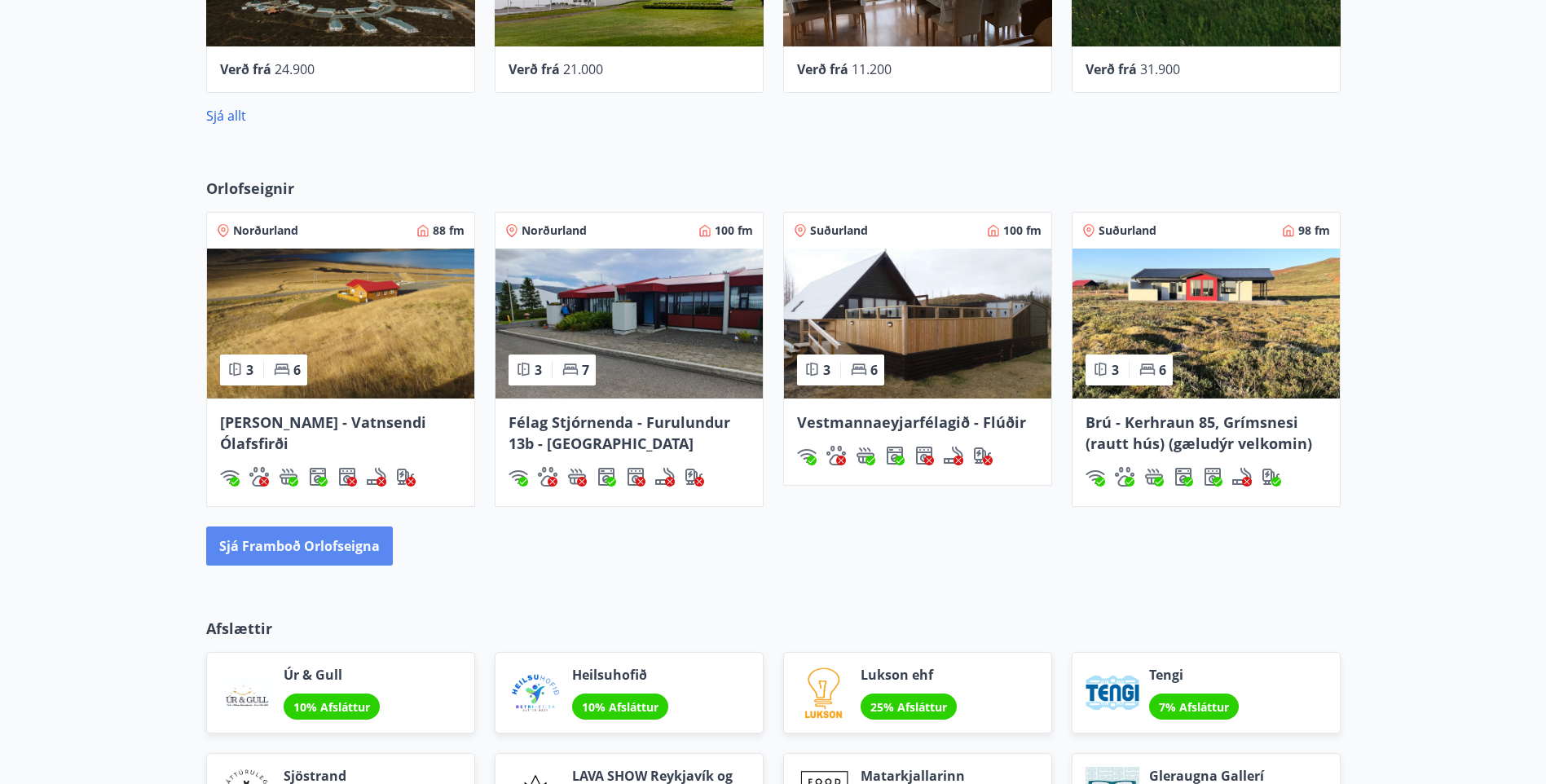
click at [291, 547] on button "Sjá framboð orlofseigna" at bounding box center [300, 545] width 187 height 39
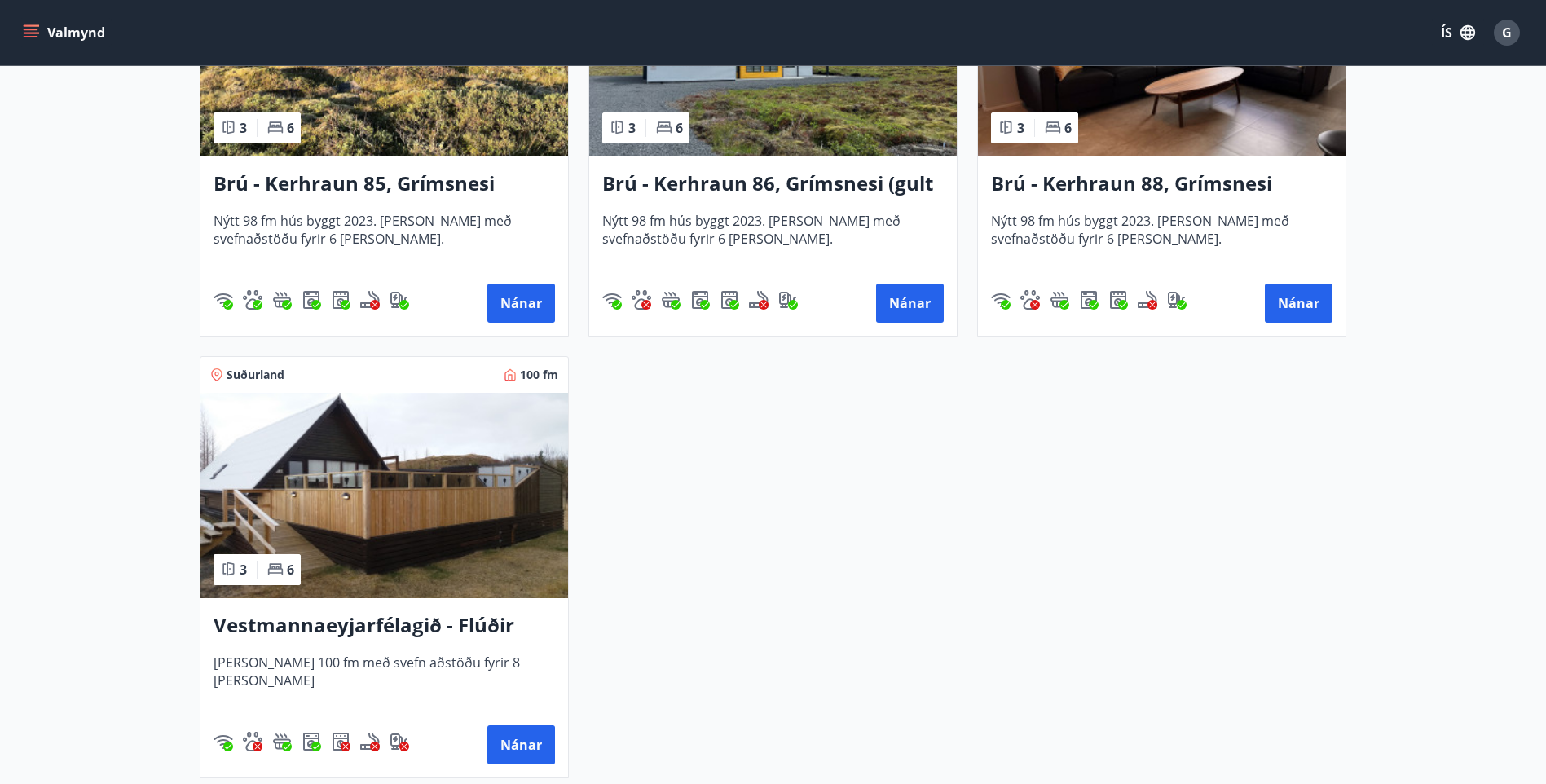
scroll to position [4073, 0]
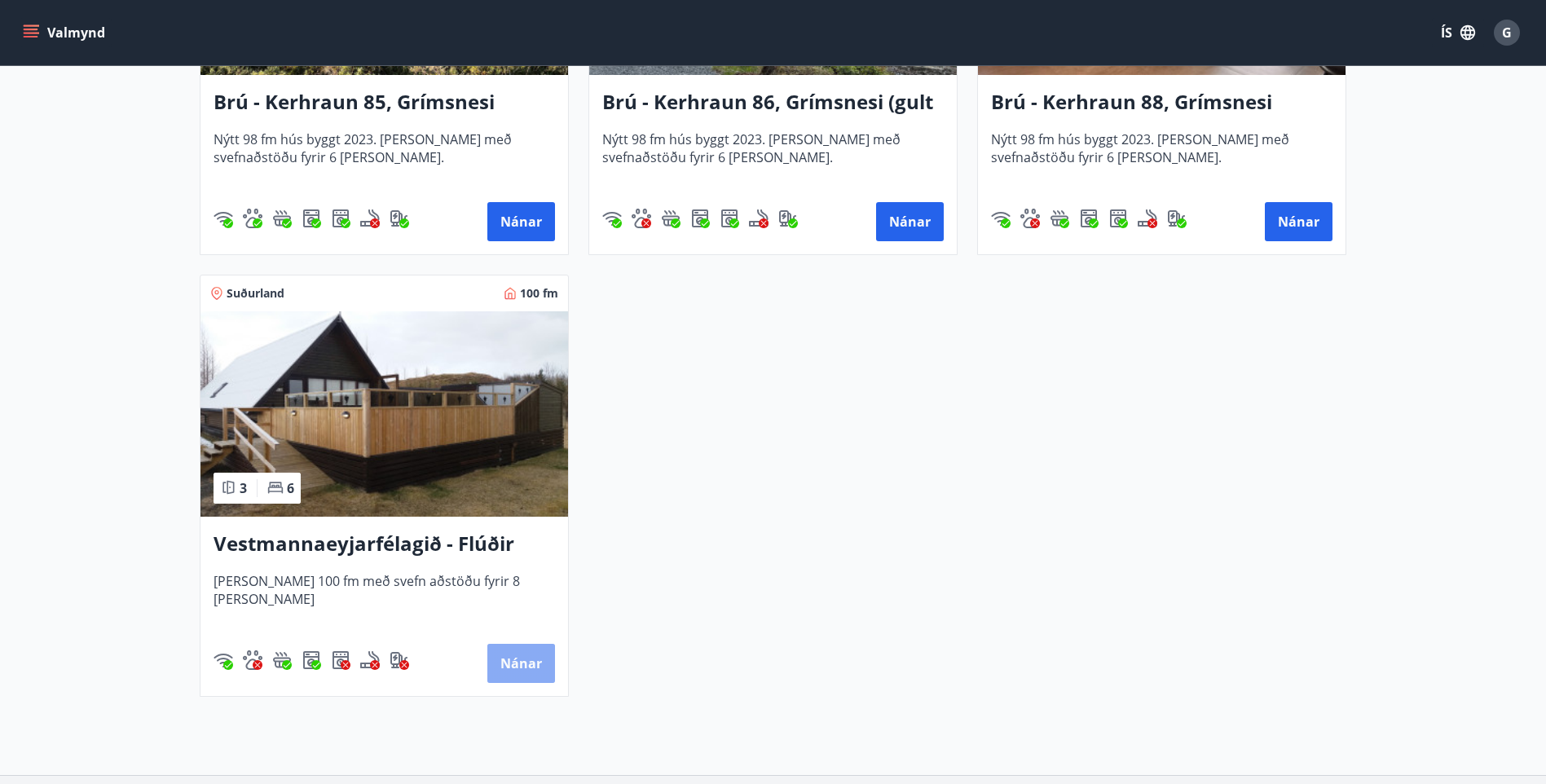
click at [515, 660] on button "Nánar" at bounding box center [521, 662] width 68 height 39
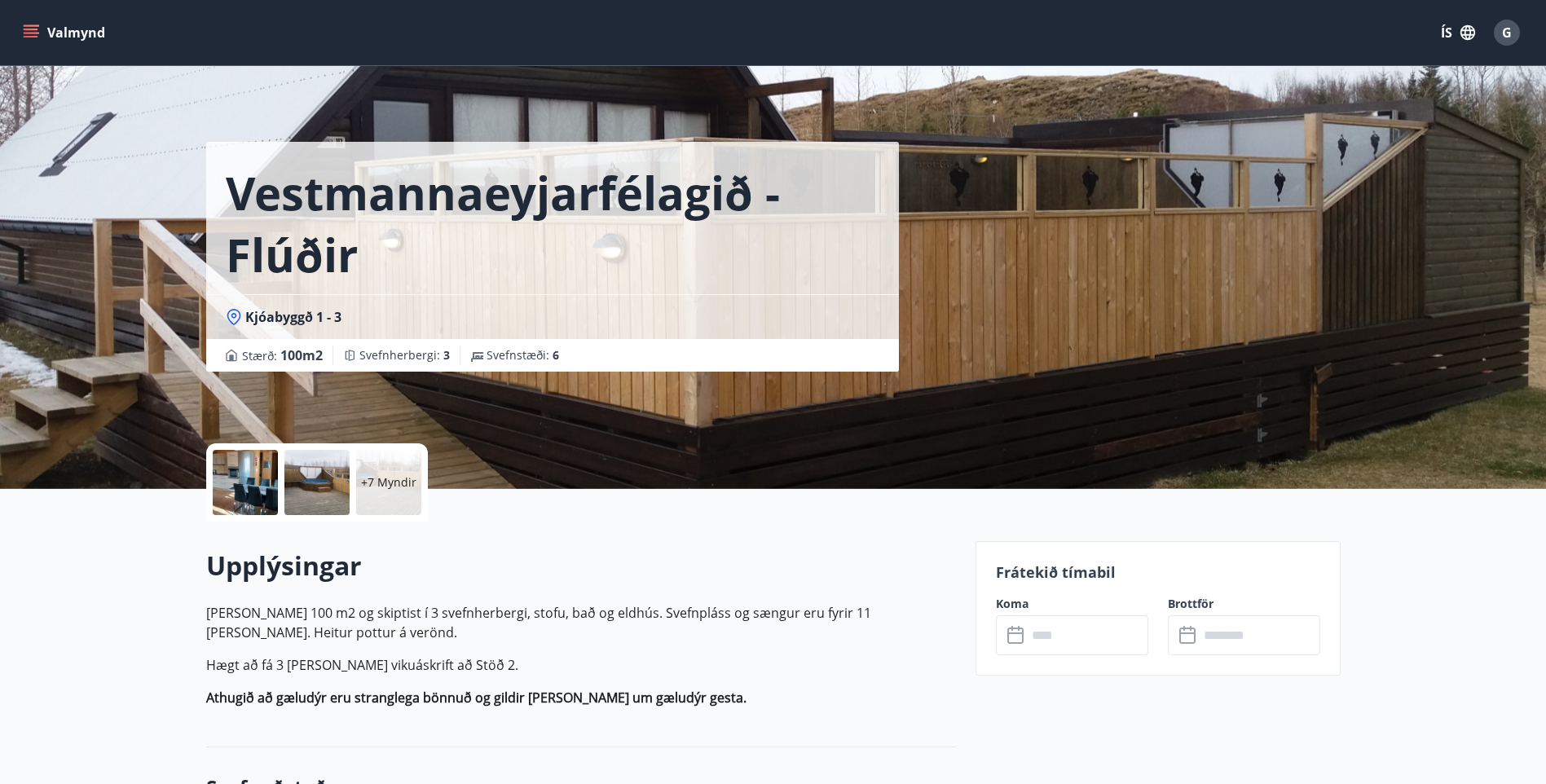
click at [1072, 642] on input "text" at bounding box center [1088, 635] width 122 height 40
